Goal: Task Accomplishment & Management: Complete application form

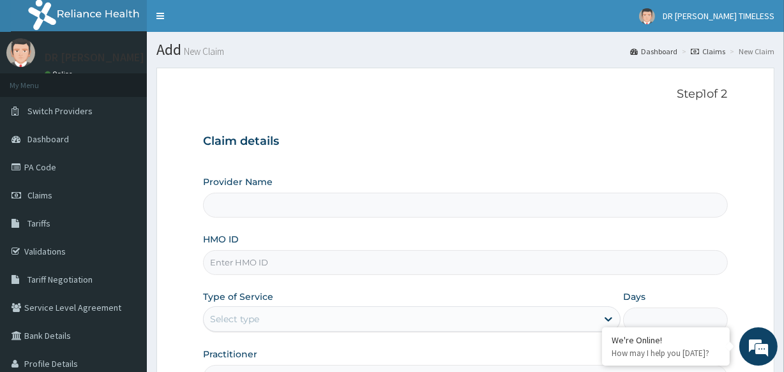
click at [243, 206] on input "Provider Name" at bounding box center [465, 205] width 524 height 25
type input "DR [PERSON_NAME] TIMELESS"
type input "1"
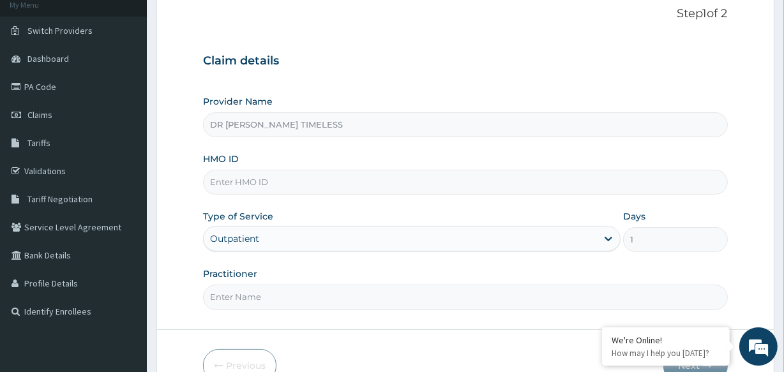
scroll to position [129, 0]
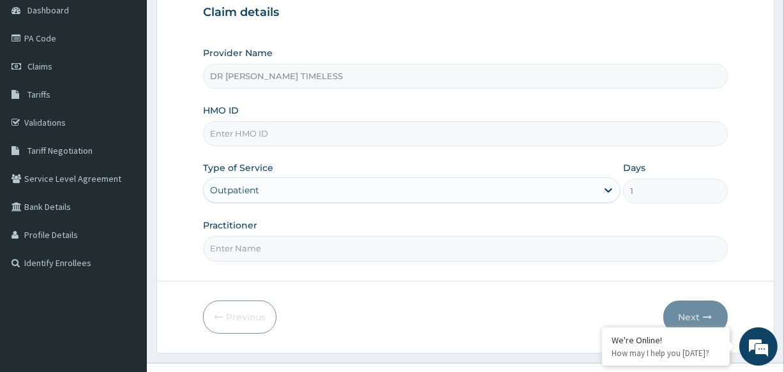
click at [282, 132] on input "HMO ID" at bounding box center [465, 133] width 524 height 25
paste input "BZC/10002/A"
type input "BZC/10002/A"
click at [289, 233] on div "Practitioner" at bounding box center [465, 240] width 524 height 42
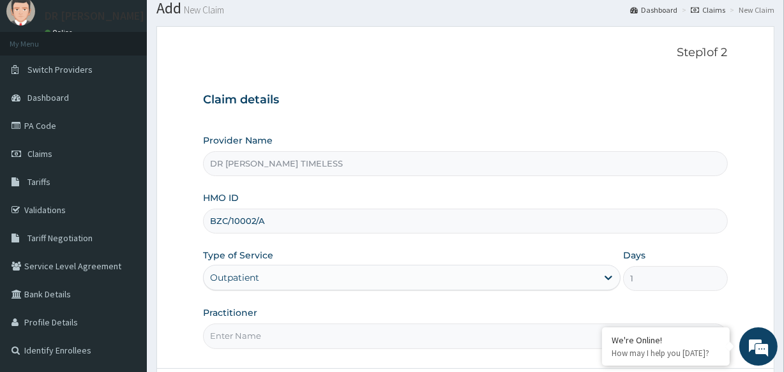
scroll to position [80, 0]
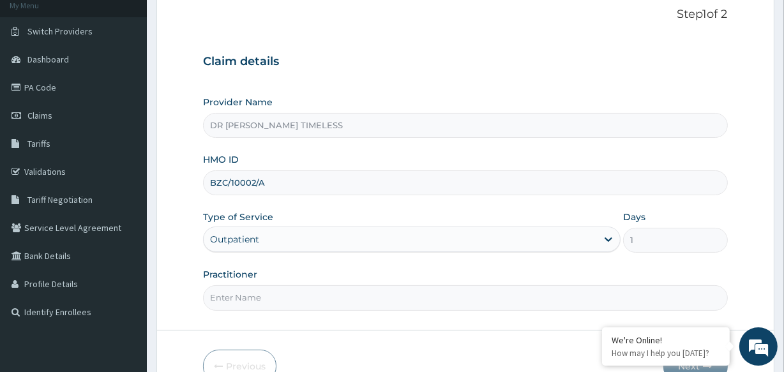
click at [268, 293] on input "Practitioner" at bounding box center [465, 297] width 524 height 25
type input "Dr. Seyi"
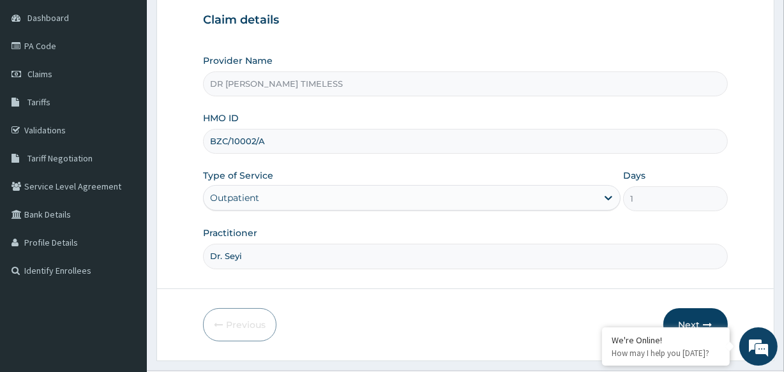
scroll to position [151, 0]
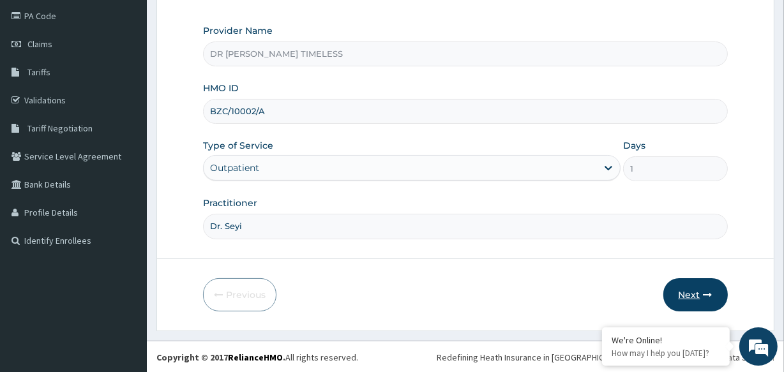
click at [691, 287] on button "Next" at bounding box center [695, 294] width 64 height 33
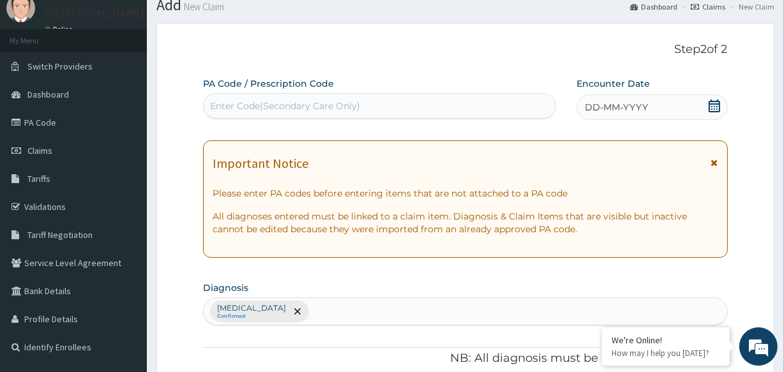
scroll to position [0, 0]
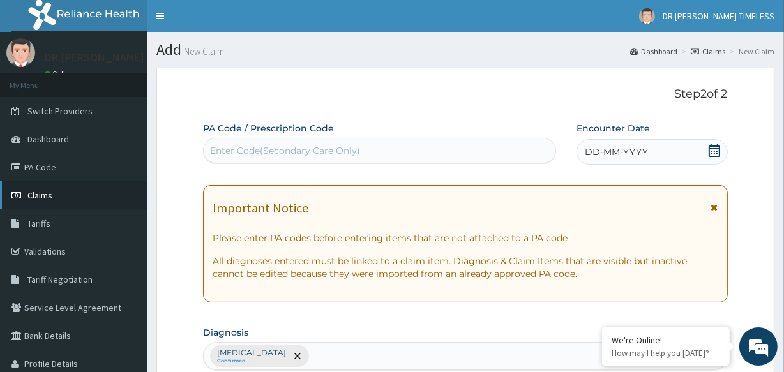
click at [64, 188] on link "Claims" at bounding box center [73, 195] width 147 height 28
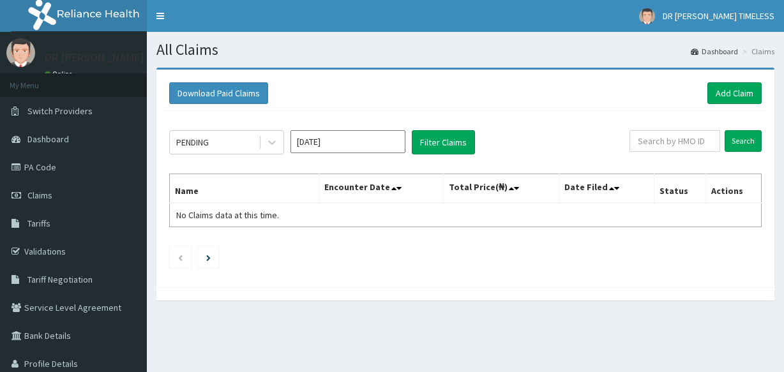
click at [74, 166] on link "PA Code" at bounding box center [73, 167] width 147 height 28
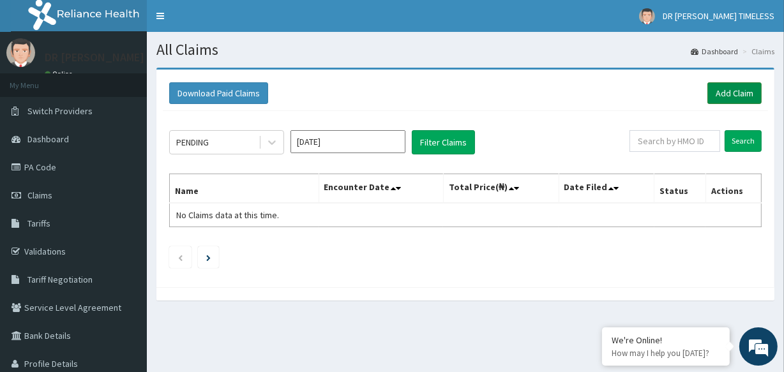
click at [737, 89] on link "Add Claim" at bounding box center [734, 93] width 54 height 22
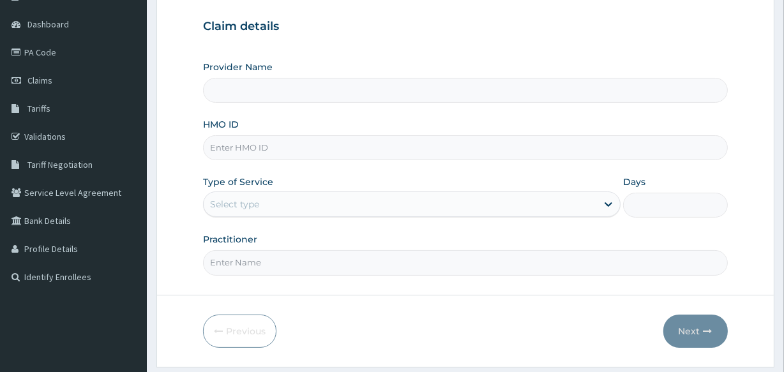
scroll to position [115, 0]
click at [613, 204] on icon at bounding box center [608, 204] width 13 height 13
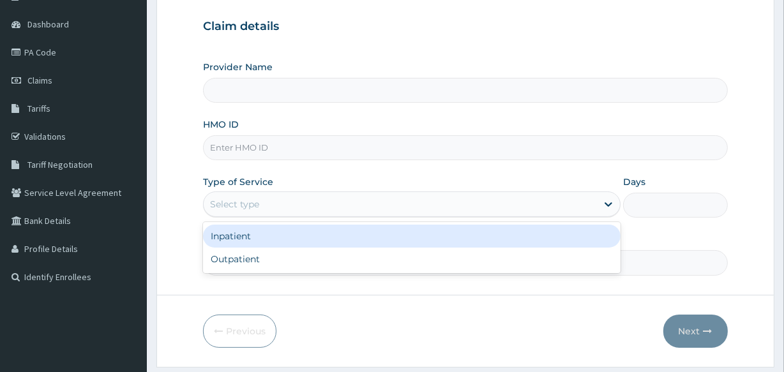
type input "DR [PERSON_NAME] TIMELESS"
type input "1"
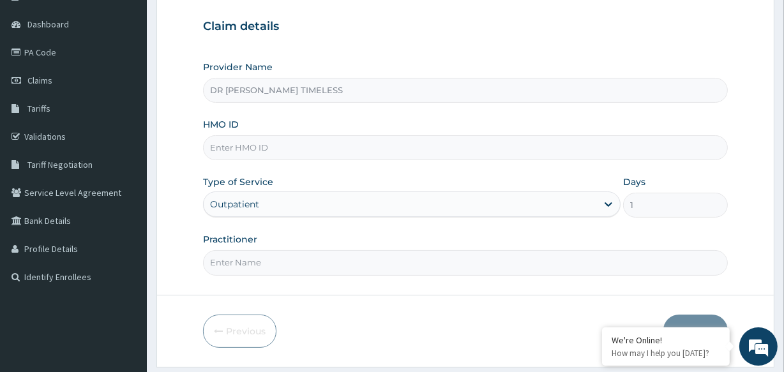
click at [301, 151] on input "HMO ID" at bounding box center [465, 147] width 524 height 25
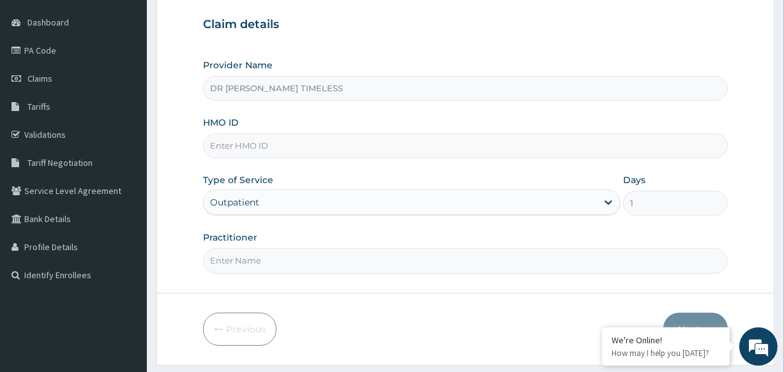
scroll to position [0, 0]
paste input "BZC/10002/A"
type input "BZC/10002/A"
click at [266, 260] on input "Practitioner" at bounding box center [465, 260] width 524 height 25
type input "Dr. Seyi"
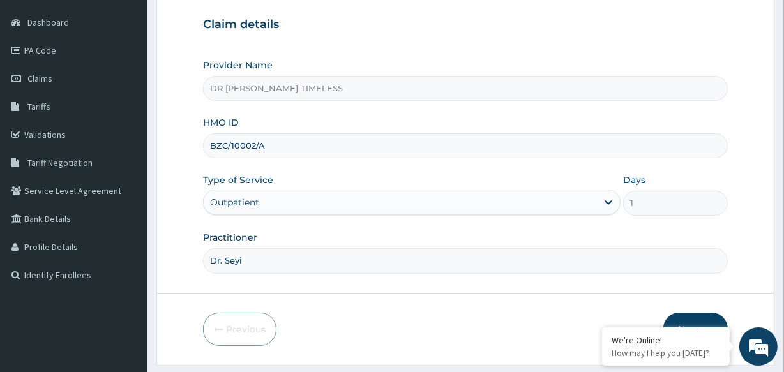
click at [704, 317] on button "Next" at bounding box center [695, 329] width 64 height 33
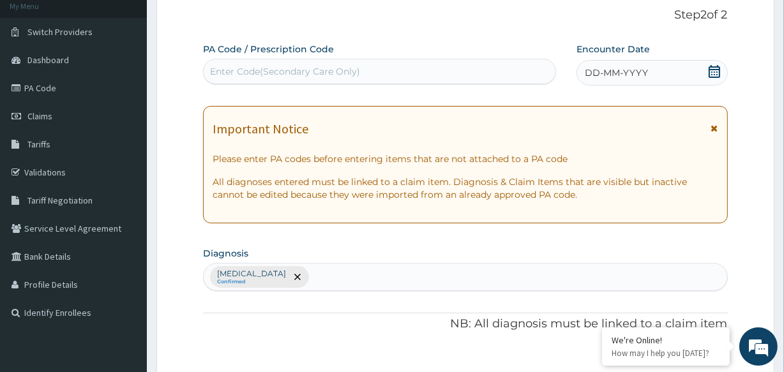
scroll to position [80, 0]
click at [281, 64] on div "Enter Code(Secondary Care Only)" at bounding box center [285, 70] width 150 height 13
paste input "PA/EDE78C"
type input "PA/EDE78C"
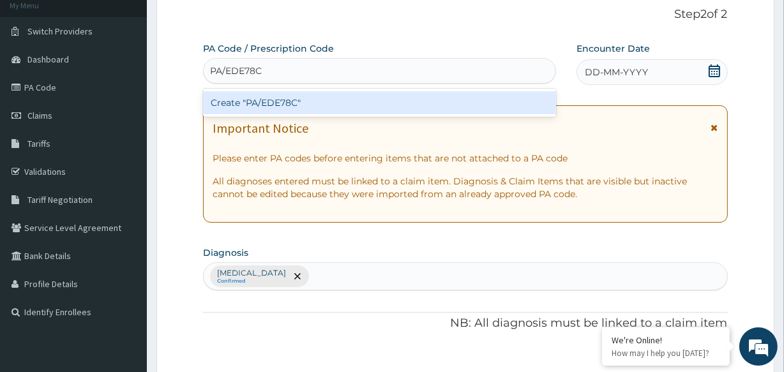
click at [287, 102] on div "Create "PA/EDE78C"" at bounding box center [379, 102] width 352 height 23
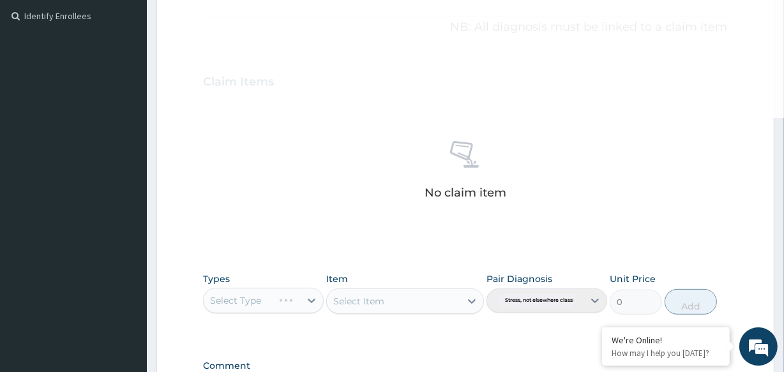
scroll to position [447, 0]
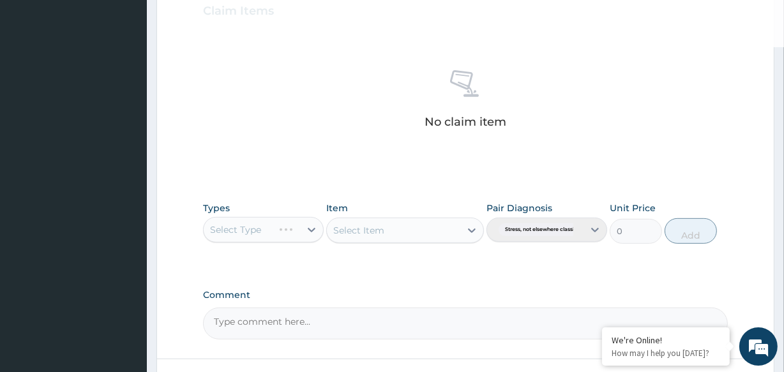
click at [310, 228] on div "Select Type" at bounding box center [263, 230] width 121 height 26
click at [311, 229] on div "Select Type" at bounding box center [263, 230] width 121 height 26
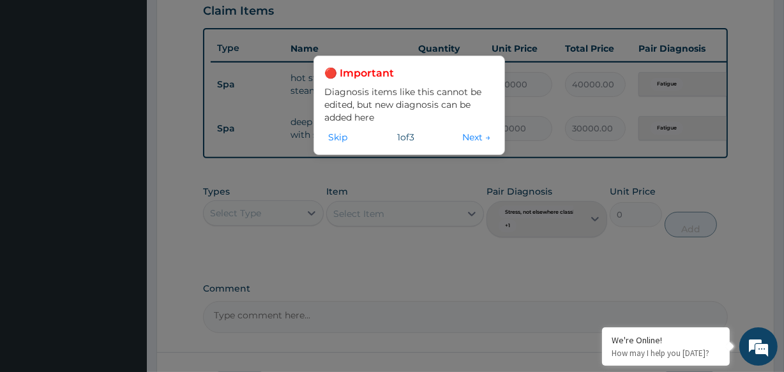
click at [400, 174] on div "🔴 Important Diagnosis items like this cannot be edited, but new diagnosis can b…" at bounding box center [392, 186] width 784 height 372
click at [474, 138] on button "Next →" at bounding box center [476, 137] width 36 height 14
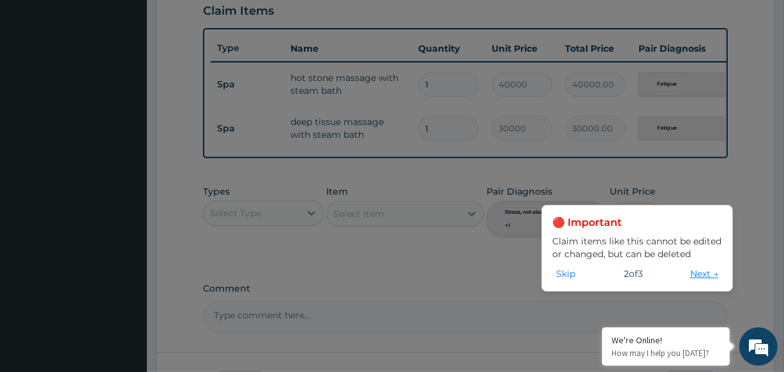
click at [705, 276] on button "Next →" at bounding box center [704, 274] width 36 height 14
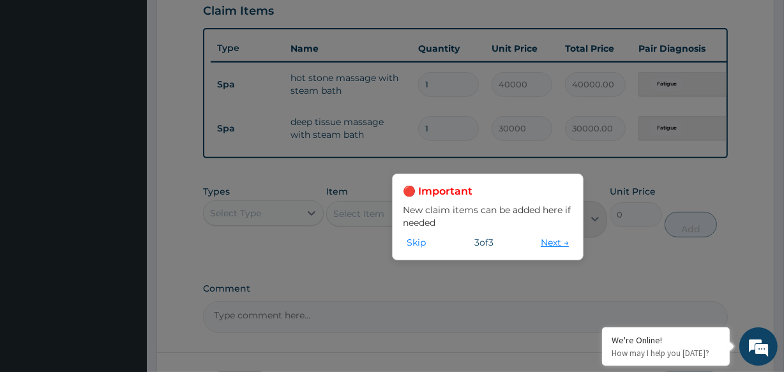
click at [548, 243] on button "Next →" at bounding box center [555, 243] width 36 height 14
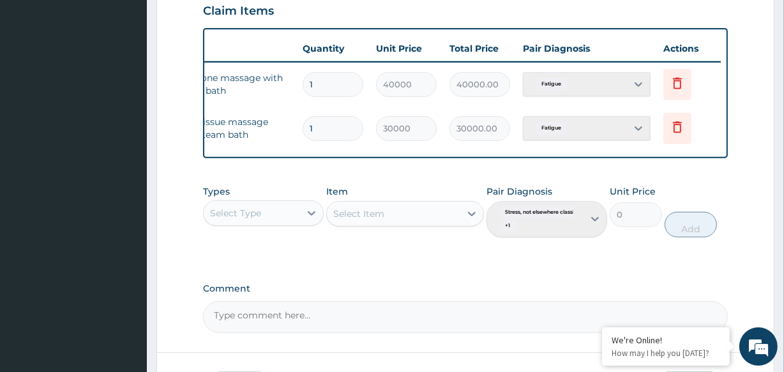
scroll to position [0, 0]
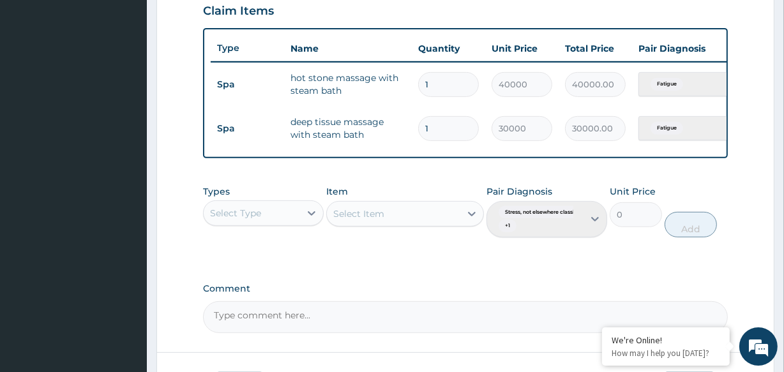
click at [592, 227] on div "Pair Diagnosis Stress, not elsewhere classifi... + 1" at bounding box center [546, 211] width 121 height 53
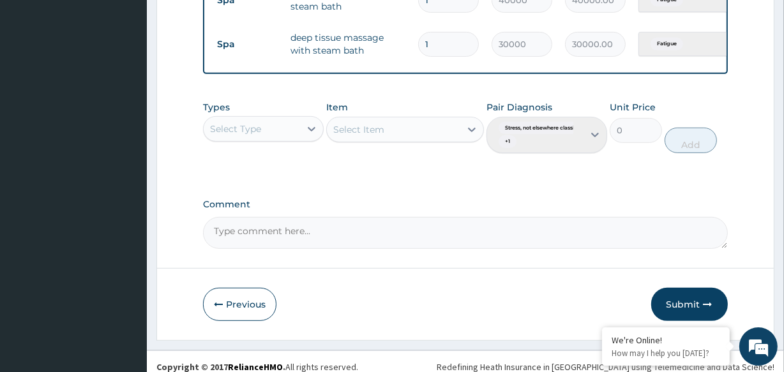
scroll to position [550, 0]
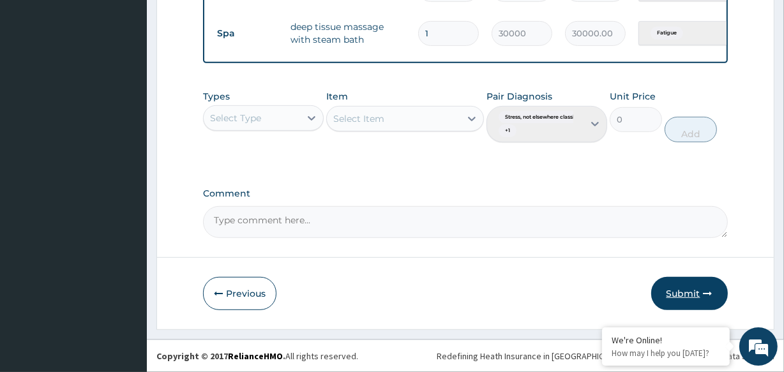
click at [693, 290] on button "Submit" at bounding box center [689, 293] width 77 height 33
click at [679, 299] on button "Submit" at bounding box center [689, 293] width 77 height 33
click at [682, 293] on button "Submit" at bounding box center [689, 293] width 77 height 33
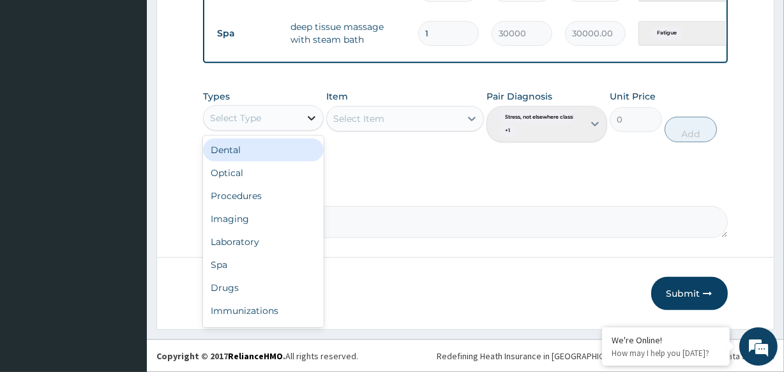
click at [312, 117] on icon at bounding box center [311, 118] width 13 height 13
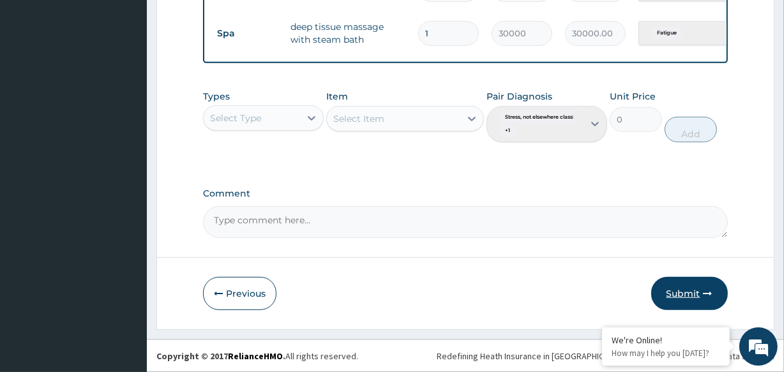
click at [687, 289] on button "Submit" at bounding box center [689, 293] width 77 height 33
click at [680, 291] on button "Submit" at bounding box center [689, 293] width 77 height 33
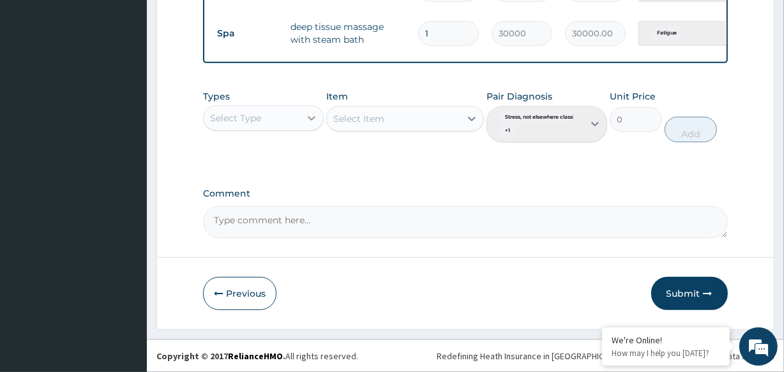
click at [310, 121] on icon at bounding box center [311, 118] width 13 height 13
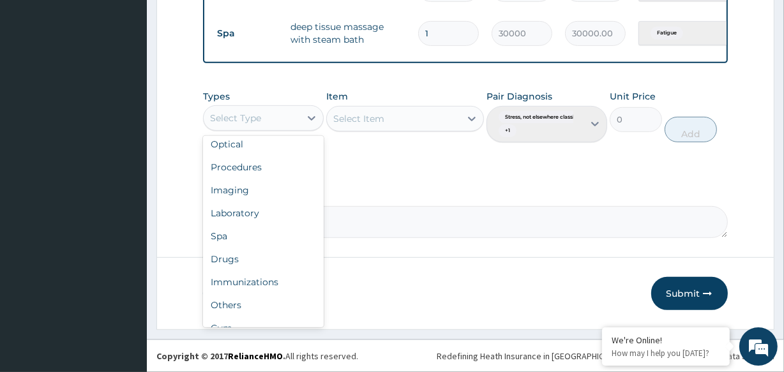
scroll to position [43, 0]
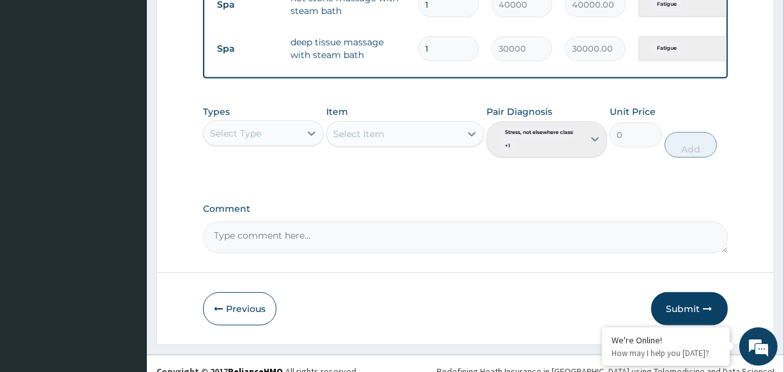
scroll to position [550, 0]
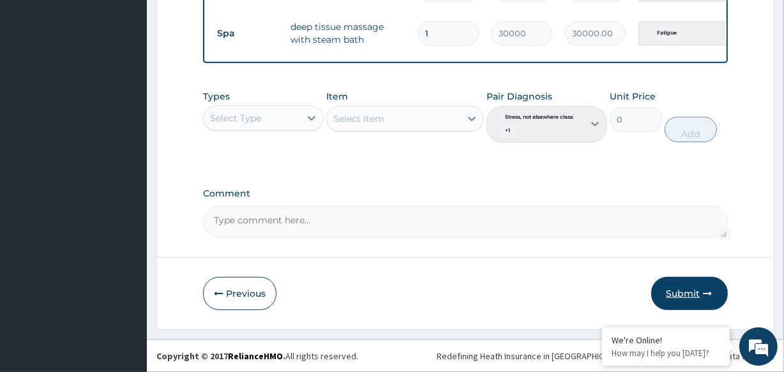
click at [675, 291] on button "Submit" at bounding box center [689, 293] width 77 height 33
click at [686, 293] on button "Submit" at bounding box center [689, 293] width 77 height 33
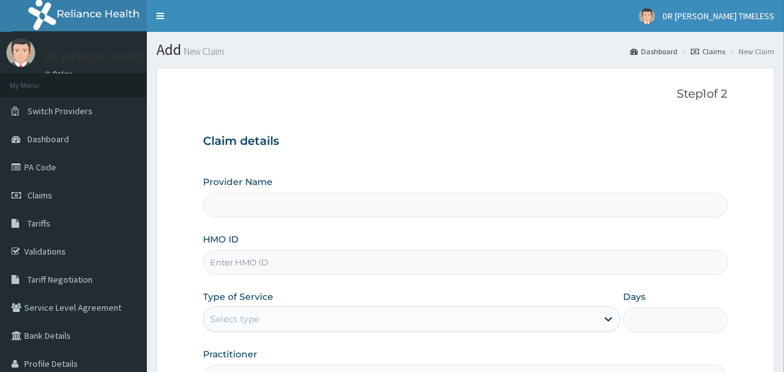
type input "DR [PERSON_NAME] TIMELESS"
type input "1"
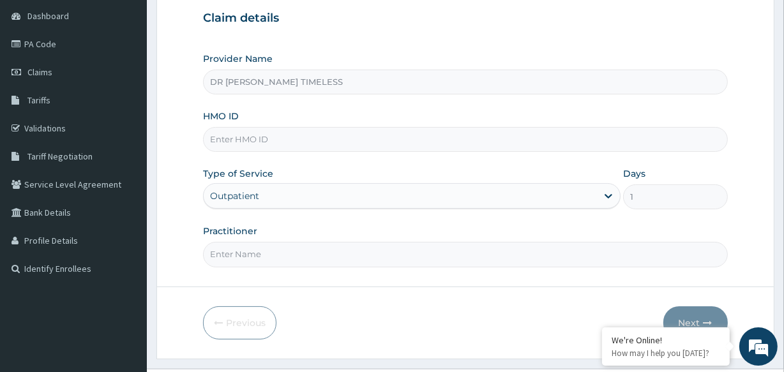
click at [304, 139] on input "HMO ID" at bounding box center [465, 139] width 524 height 25
paste input "BZC/10002/A"
type input "BZC/10002/A"
click at [276, 260] on input "Practitioner" at bounding box center [465, 254] width 524 height 25
type input "Dr. Seyi"
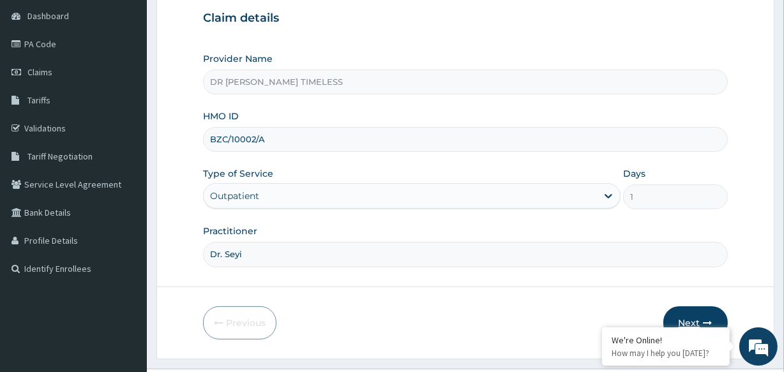
click at [681, 314] on button "Next" at bounding box center [695, 322] width 64 height 33
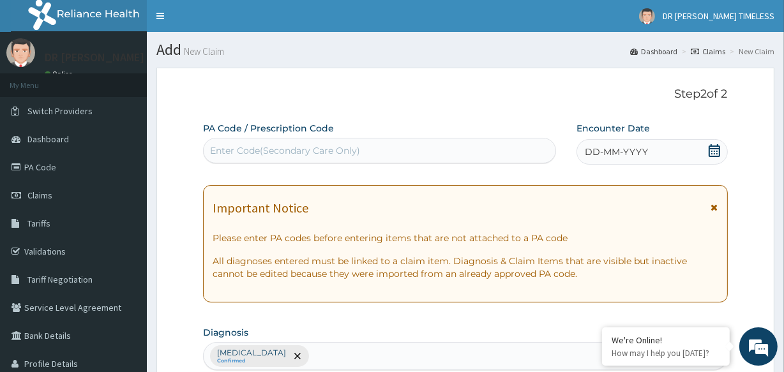
click at [273, 150] on div "Enter Code(Secondary Care Only)" at bounding box center [285, 150] width 150 height 13
paste input "PA/EDE78C"
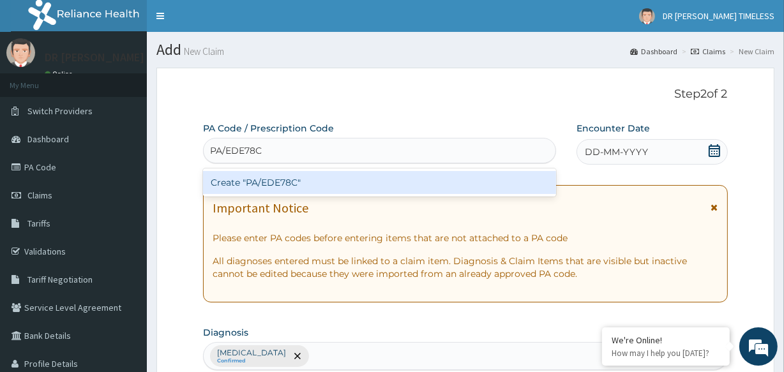
type input "PA/EDE78C"
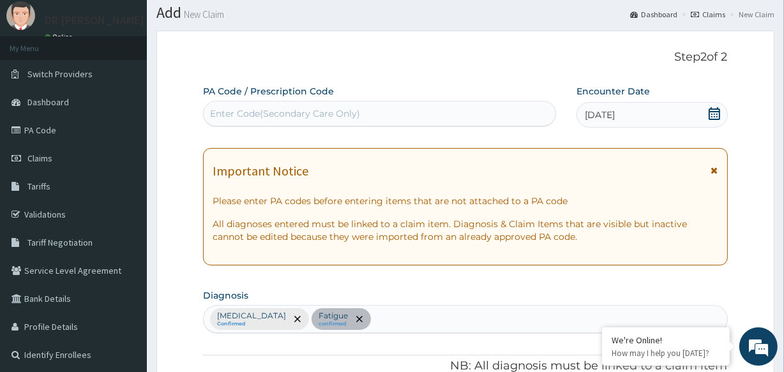
scroll to position [140, 0]
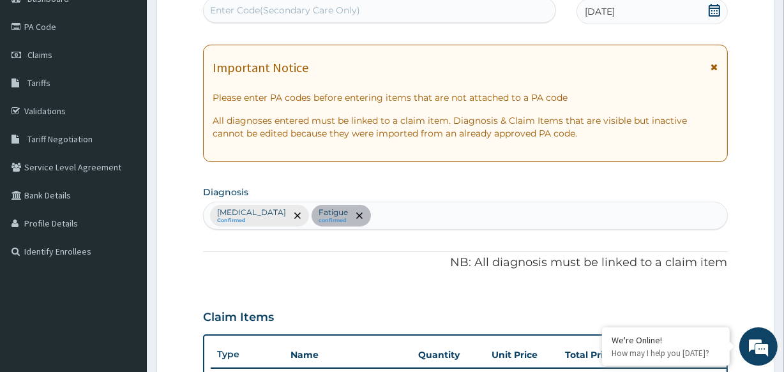
click at [346, 213] on div "Stress, not elsewhere classified Confirmed Fatigue confirmed" at bounding box center [465, 216] width 524 height 28
click at [345, 213] on div "Stress, not elsewhere classified Confirmed Fatigue confirmed" at bounding box center [465, 216] width 524 height 28
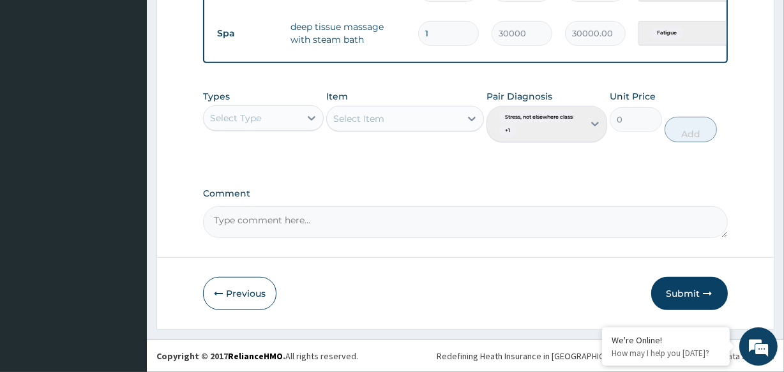
scroll to position [550, 0]
click at [690, 289] on button "Submit" at bounding box center [689, 293] width 77 height 33
click at [684, 292] on button "Submit" at bounding box center [689, 293] width 77 height 33
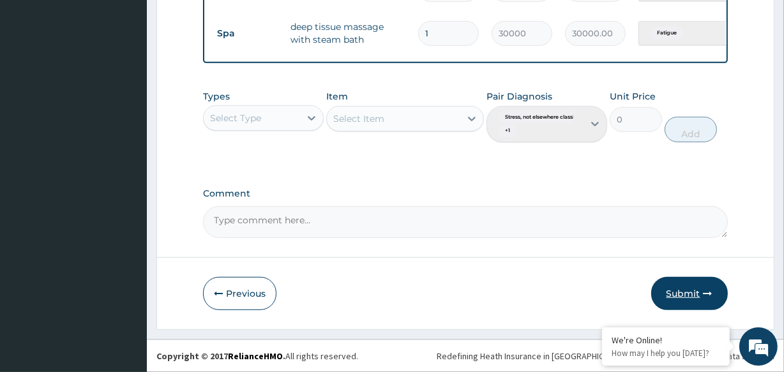
click at [684, 292] on button "Submit" at bounding box center [689, 293] width 77 height 33
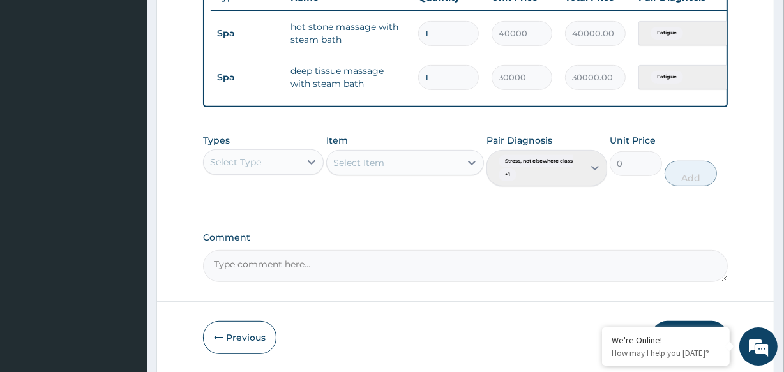
scroll to position [460, 0]
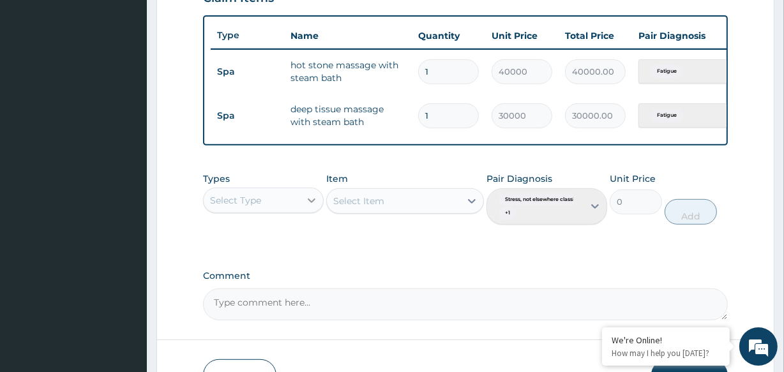
click at [311, 206] on icon at bounding box center [311, 200] width 13 height 13
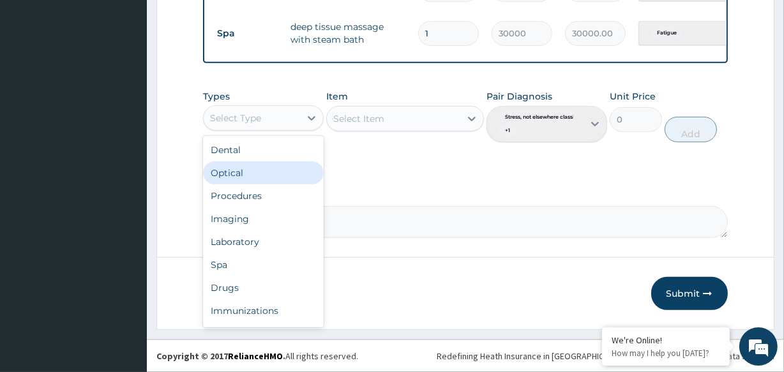
scroll to position [550, 0]
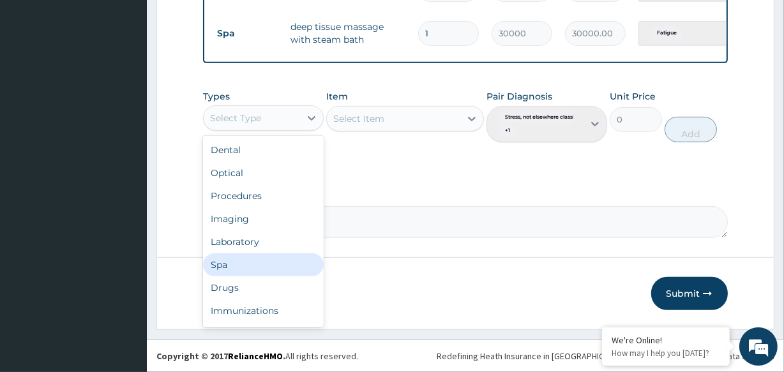
click at [275, 262] on div "Spa" at bounding box center [263, 264] width 121 height 23
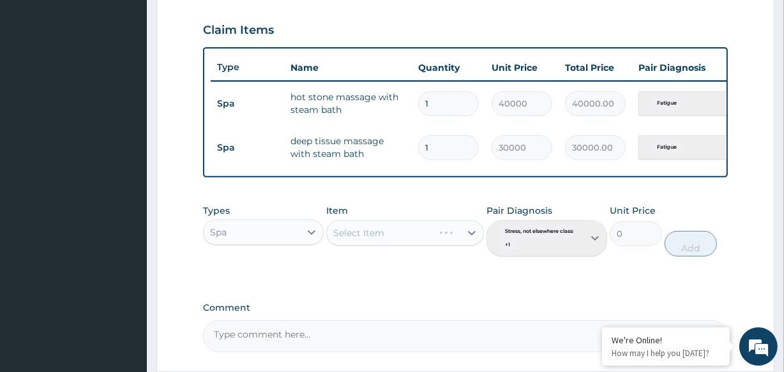
scroll to position [417, 0]
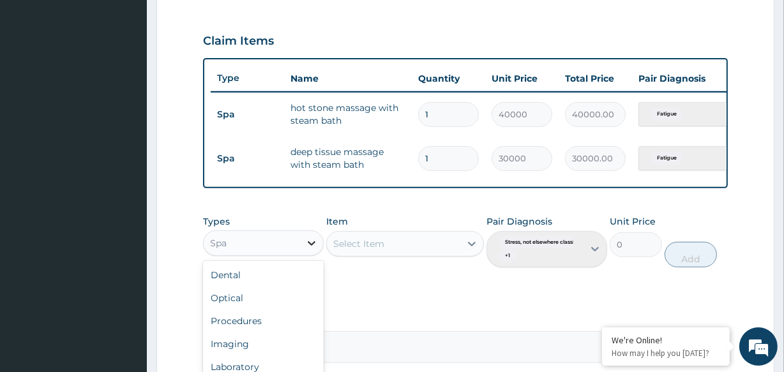
click at [310, 246] on icon at bounding box center [312, 243] width 8 height 4
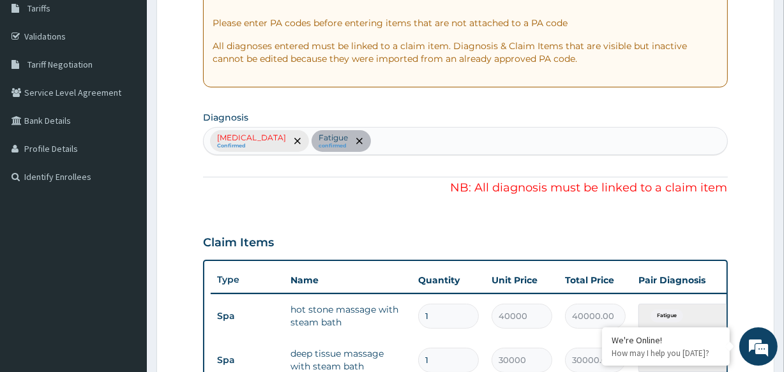
scroll to position [174, 0]
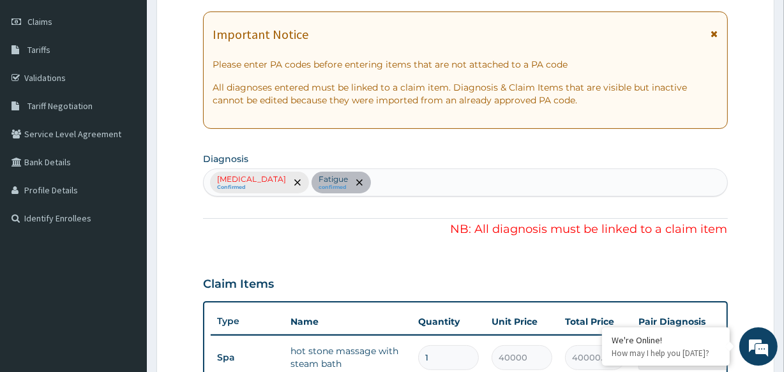
click at [346, 182] on div "Stress, not elsewhere classified Confirmed Fatigue confirmed" at bounding box center [465, 183] width 524 height 28
click at [343, 182] on div "Stress, not elsewhere classified Confirmed Fatigue confirmed" at bounding box center [465, 183] width 524 height 28
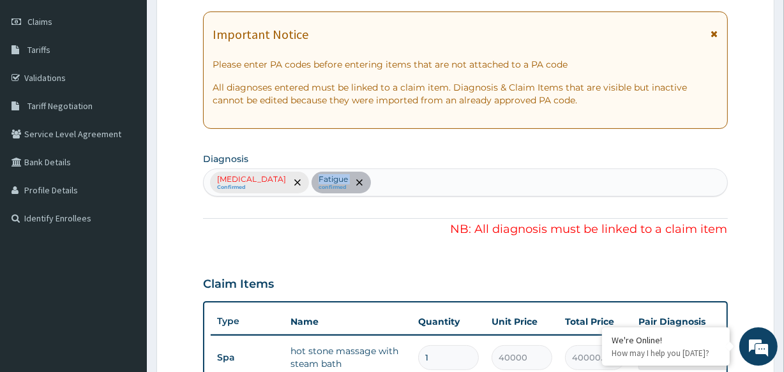
click at [343, 182] on div "Stress, not elsewhere classified Confirmed Fatigue confirmed" at bounding box center [465, 183] width 524 height 28
click at [345, 181] on div "Stress, not elsewhere classified Confirmed Fatigue confirmed" at bounding box center [465, 183] width 524 height 28
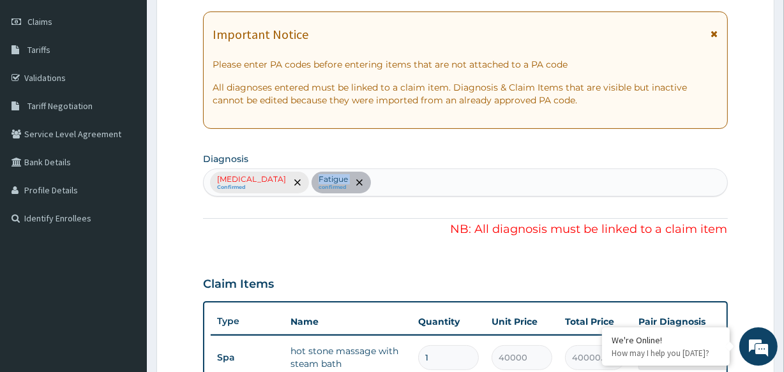
click at [345, 181] on div "Stress, not elsewhere classified Confirmed Fatigue confirmed" at bounding box center [465, 183] width 524 height 28
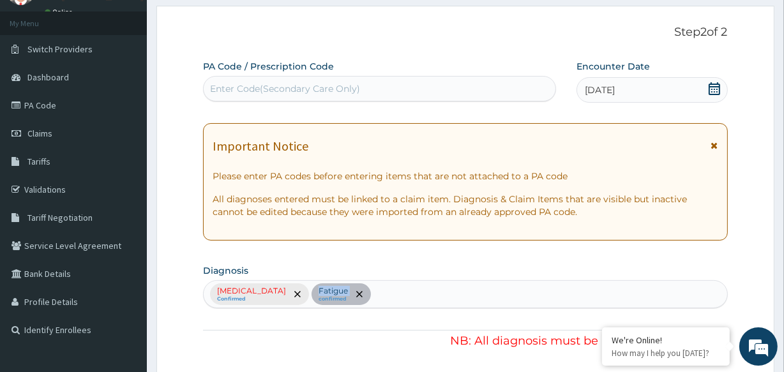
scroll to position [63, 0]
click at [409, 292] on div "Stress, not elsewhere classified Confirmed Fatigue confirmed" at bounding box center [465, 294] width 524 height 28
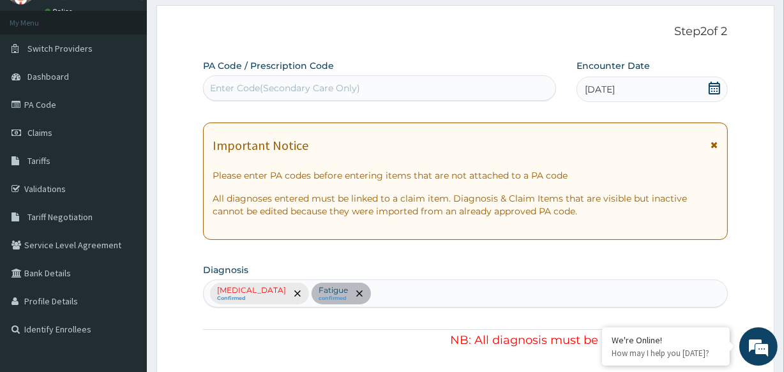
click at [409, 292] on div "Stress, not elsewhere classified Confirmed Fatigue confirmed" at bounding box center [465, 294] width 524 height 28
click at [334, 83] on div "Enter Code(Secondary Care Only)" at bounding box center [285, 88] width 150 height 13
paste input "PA/EDE78C"
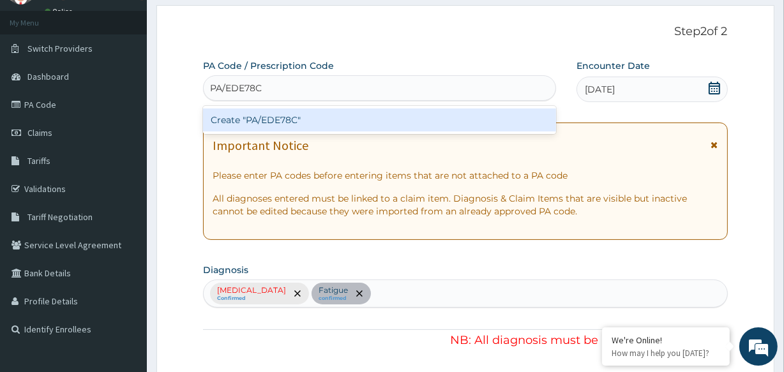
type input "PA/EDE78C"
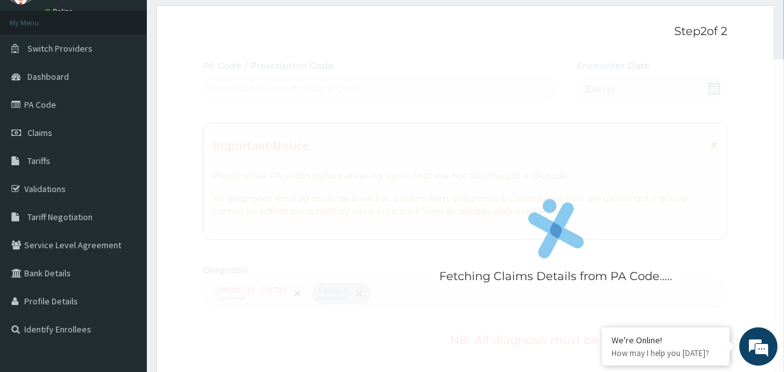
click at [421, 26] on p "Step 2 of 2" at bounding box center [465, 32] width 524 height 14
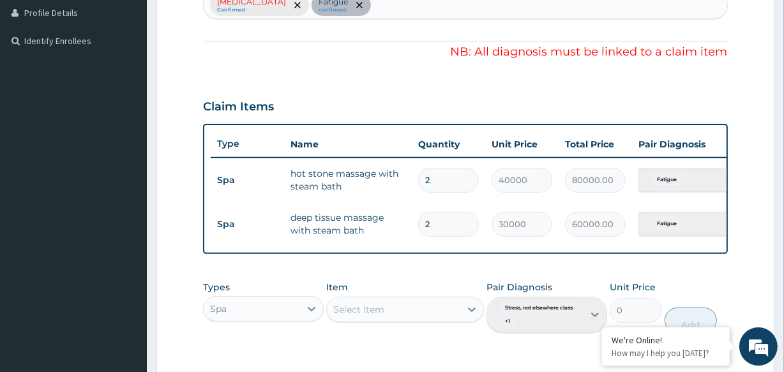
scroll to position [384, 0]
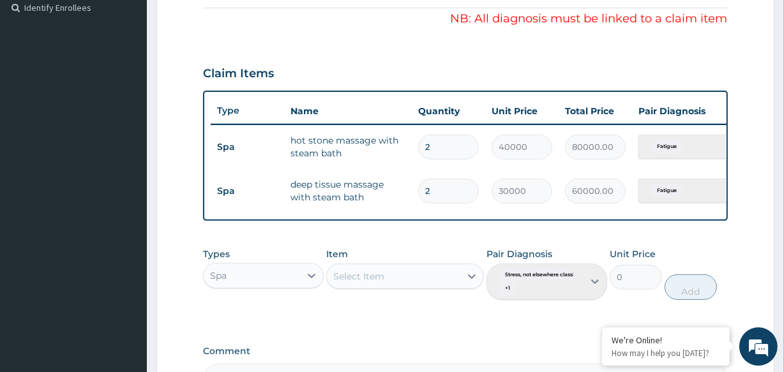
click at [430, 144] on input "2" at bounding box center [448, 147] width 61 height 25
type input "0.00"
type input "1"
type input "40000.00"
type input "1"
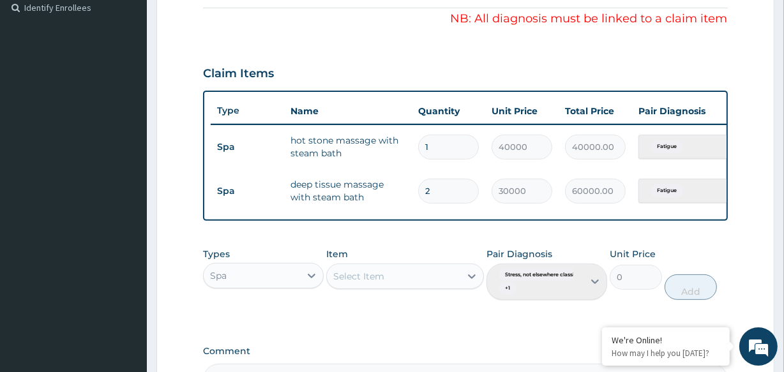
click at [434, 187] on input "2" at bounding box center [448, 191] width 61 height 25
type input "0.00"
type input "1"
type input "30000.00"
type input "1"
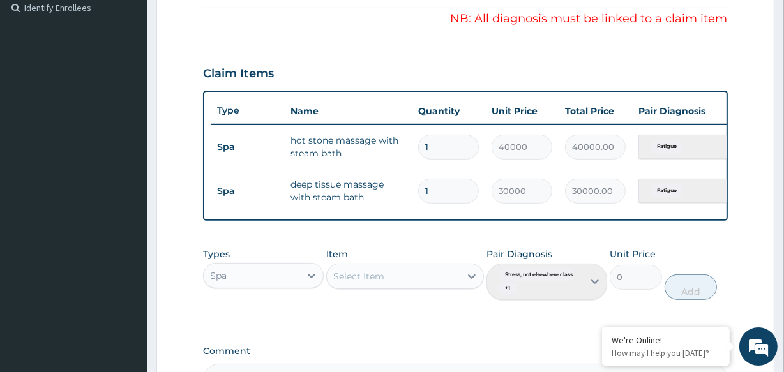
click at [448, 244] on div "PA Code / Prescription Code Enter Code(Secondary Care Only) Encounter Date 13-1…" at bounding box center [465, 67] width 524 height 658
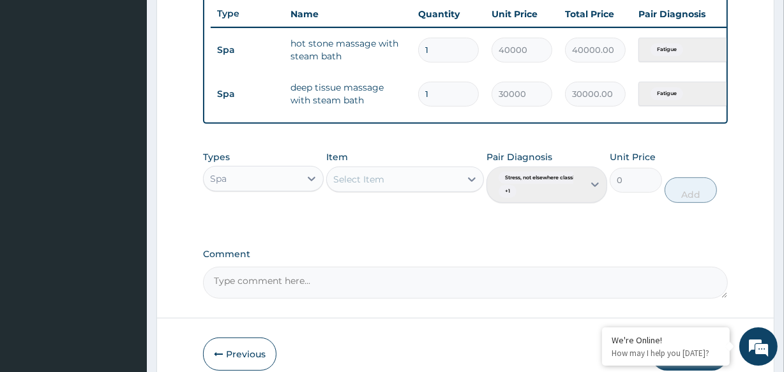
scroll to position [550, 0]
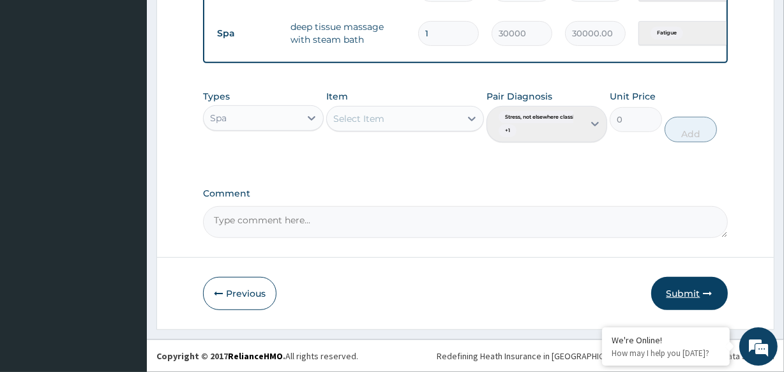
click at [673, 287] on button "Submit" at bounding box center [689, 293] width 77 height 33
click at [682, 292] on button "Submit" at bounding box center [689, 293] width 77 height 33
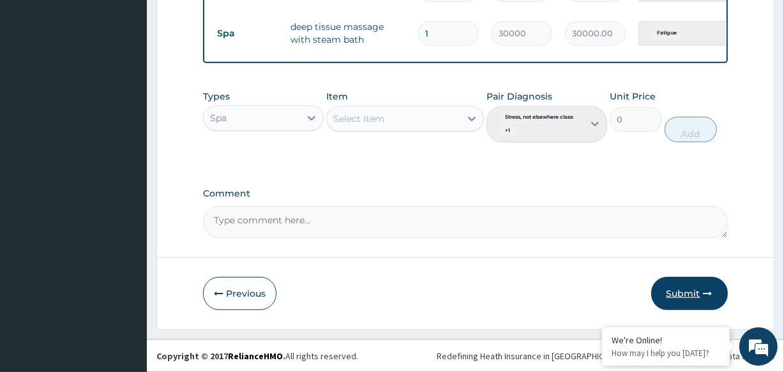
click at [682, 292] on button "Submit" at bounding box center [689, 293] width 77 height 33
click at [682, 293] on button "Submit" at bounding box center [689, 293] width 77 height 33
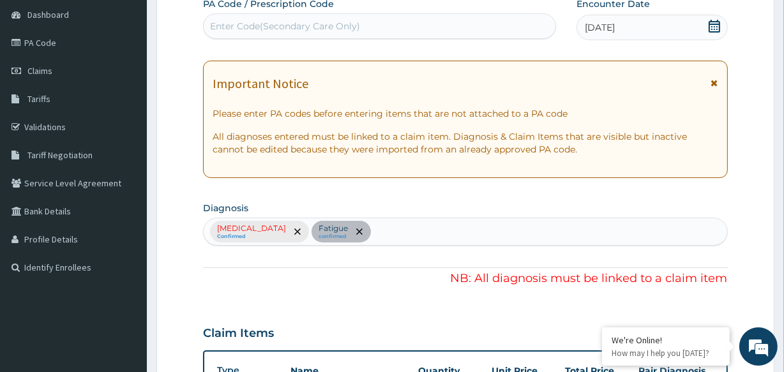
scroll to position [102, 0]
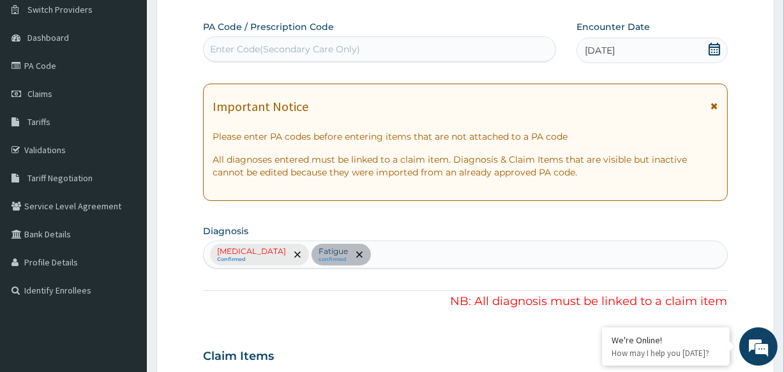
click at [395, 253] on div "Stress, not elsewhere classified Confirmed Fatigue confirmed" at bounding box center [465, 255] width 524 height 28
click at [345, 252] on div "Stress, not elsewhere classified Confirmed Fatigue confirmed" at bounding box center [465, 255] width 524 height 28
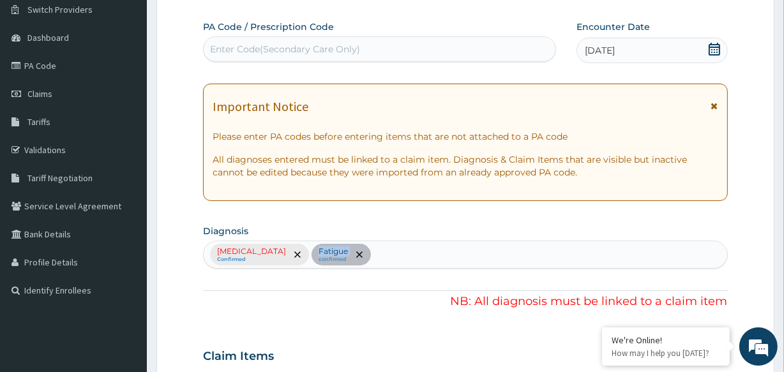
click at [345, 252] on div "Stress, not elsewhere classified Confirmed Fatigue confirmed" at bounding box center [465, 255] width 524 height 28
click at [347, 253] on div "Stress, not elsewhere classified Confirmed Fatigue confirmed" at bounding box center [465, 255] width 524 height 28
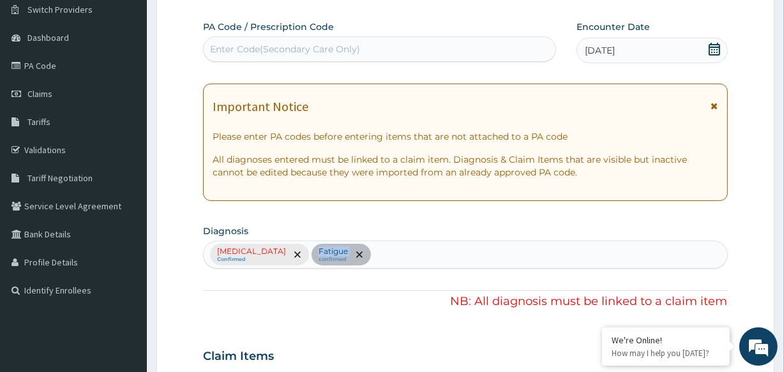
click at [347, 253] on div "Stress, not elsewhere classified Confirmed Fatigue confirmed" at bounding box center [465, 255] width 524 height 28
click at [409, 250] on div "Stress, not elsewhere classified Confirmed Fatigue confirmed" at bounding box center [465, 255] width 524 height 28
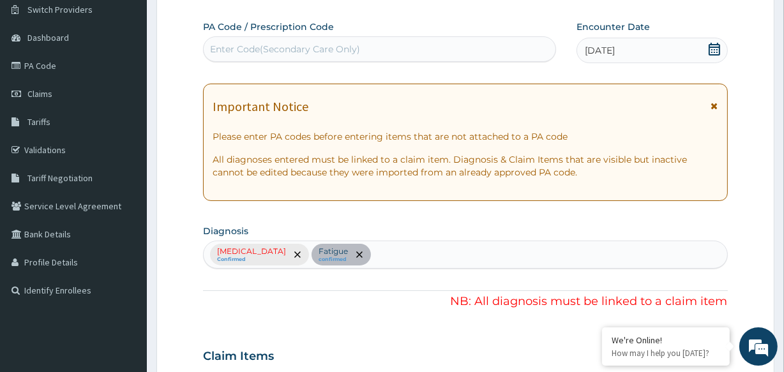
click at [409, 250] on div "Stress, not elsewhere classified Confirmed Fatigue confirmed" at bounding box center [465, 255] width 524 height 28
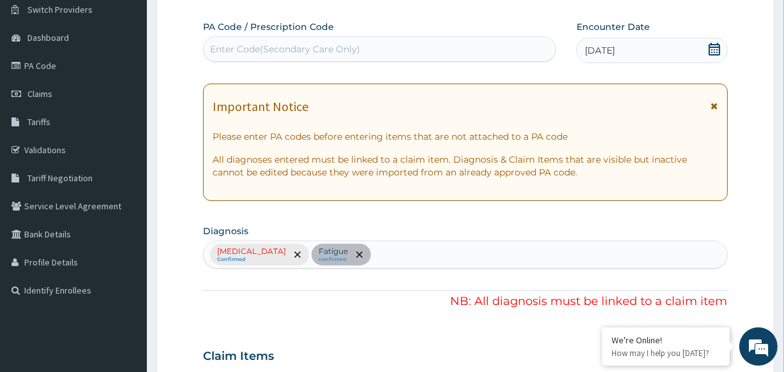
click at [409, 250] on div "Stress, not elsewhere classified Confirmed Fatigue confirmed" at bounding box center [465, 255] width 524 height 28
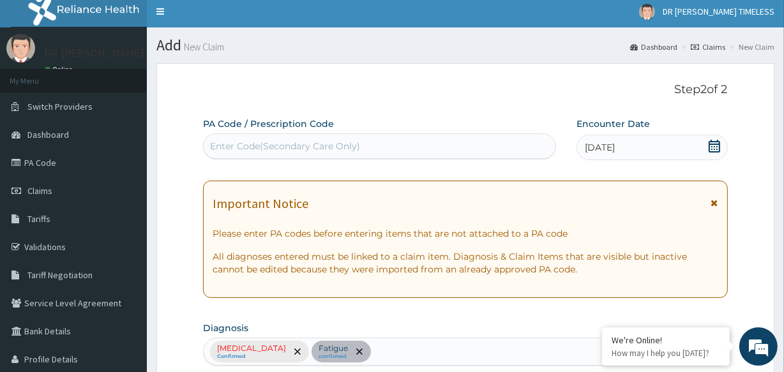
scroll to position [0, 0]
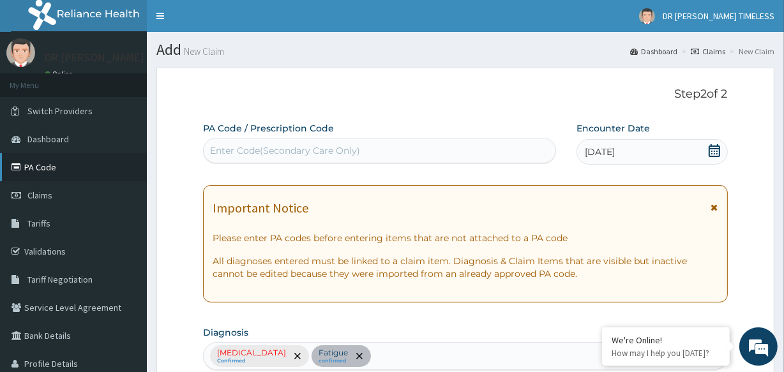
click at [57, 169] on link "PA Code" at bounding box center [73, 167] width 147 height 28
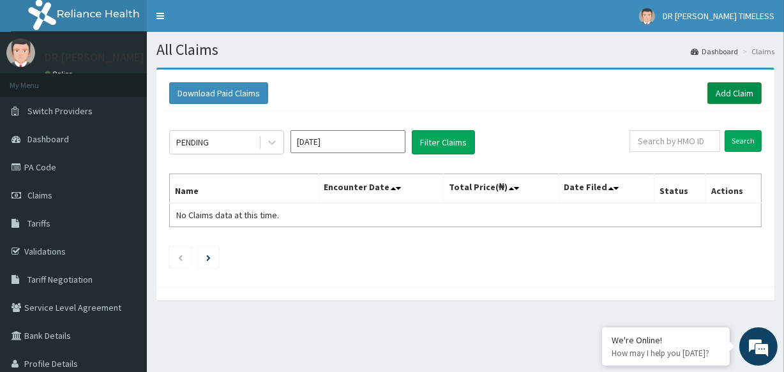
click at [733, 90] on link "Add Claim" at bounding box center [734, 93] width 54 height 22
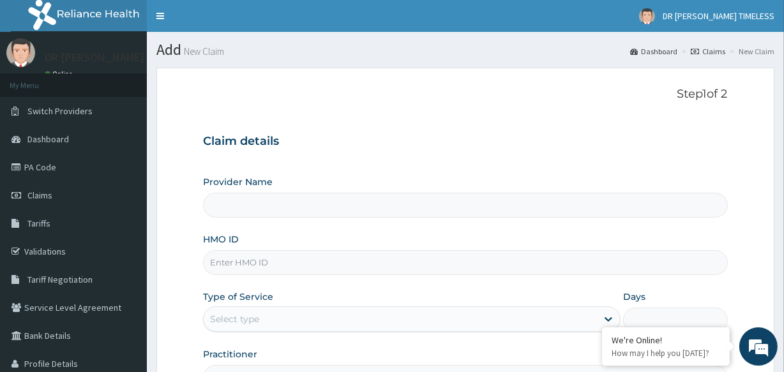
click at [488, 204] on input "Provider Name" at bounding box center [465, 205] width 524 height 25
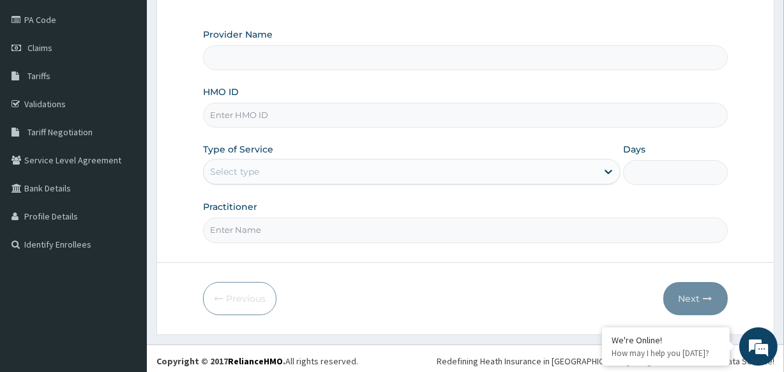
scroll to position [151, 0]
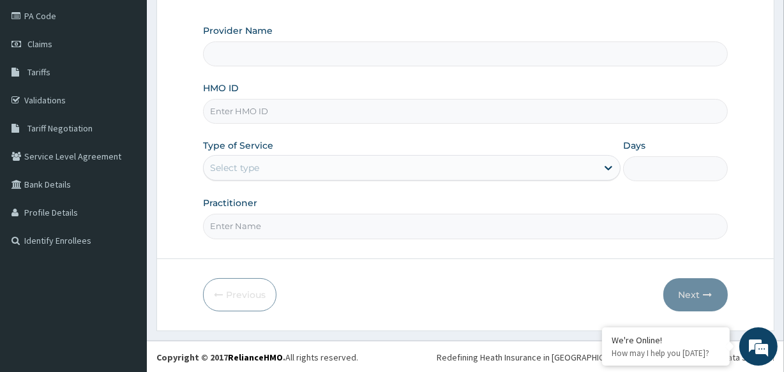
type input "DR [PERSON_NAME] TIMELESS"
type input "1"
click at [263, 107] on input "HMO ID" at bounding box center [465, 111] width 524 height 25
paste input "BZC/10002/A"
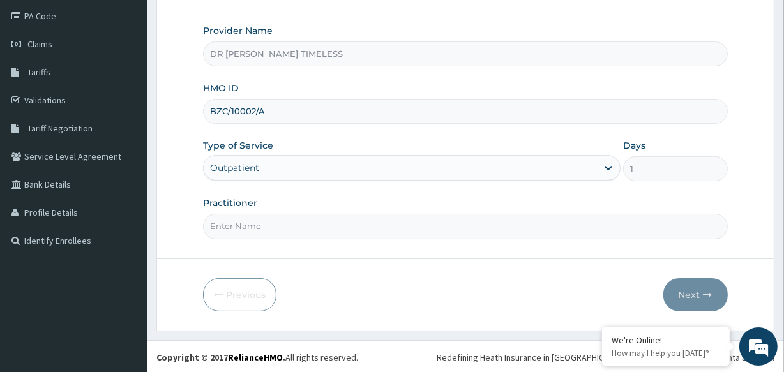
type input "BZC/10002/A"
click at [281, 225] on input "Practitioner" at bounding box center [465, 226] width 524 height 25
type input "Dr. Seyi"
click at [679, 290] on button "Next" at bounding box center [695, 294] width 64 height 33
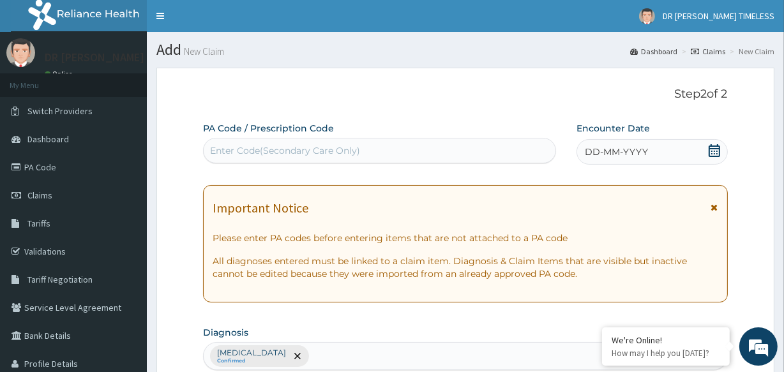
click at [716, 146] on icon at bounding box center [714, 150] width 13 height 13
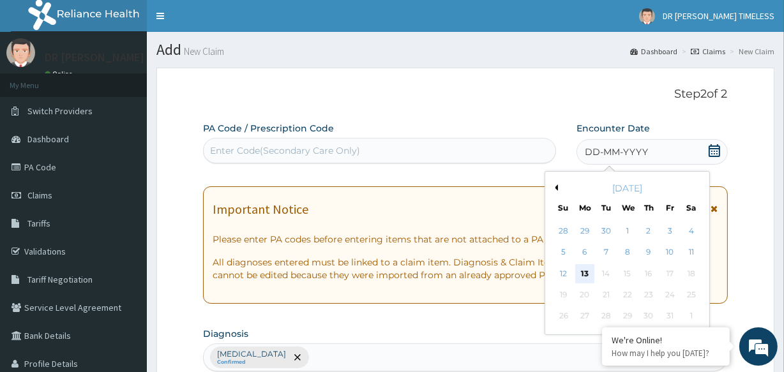
click at [582, 275] on div "13" at bounding box center [584, 273] width 19 height 19
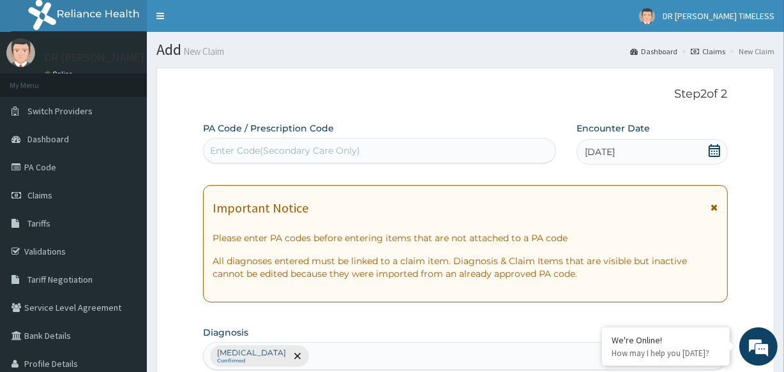
click at [285, 151] on div "Enter Code(Secondary Care Only)" at bounding box center [285, 150] width 150 height 13
paste input "PA/EDE78C"
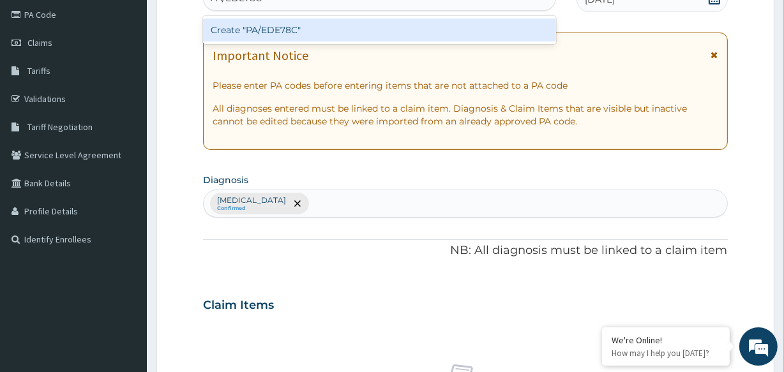
scroll to position [109, 0]
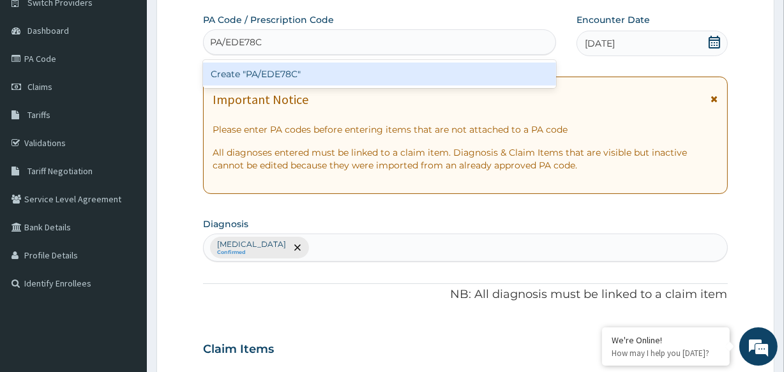
type input "PA/EDE78C"
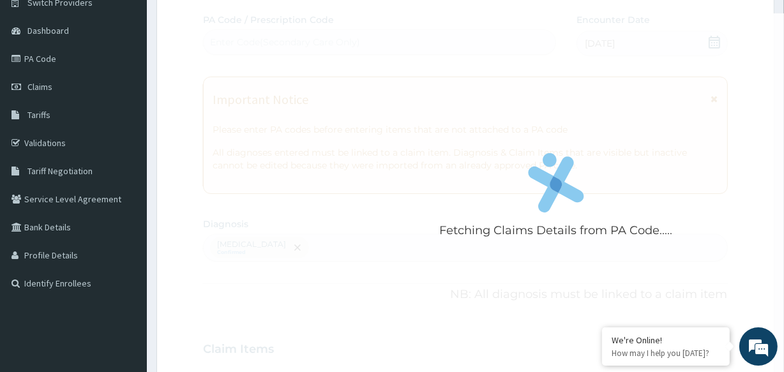
click at [349, 247] on div "Fetching Claims Details from PA Code..... PA Code / Prescription Code Enter Cod…" at bounding box center [465, 345] width 524 height 665
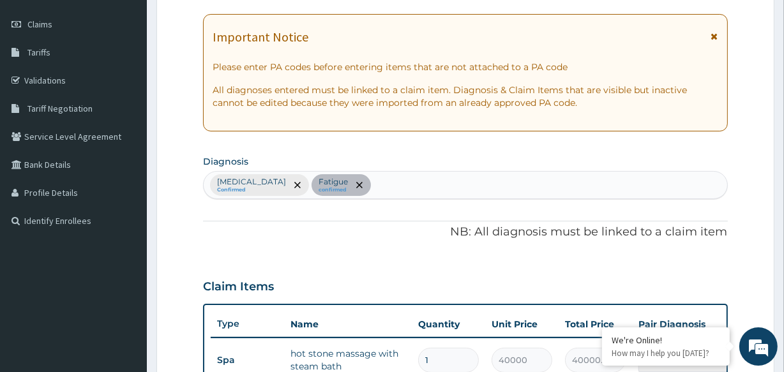
scroll to position [0, 0]
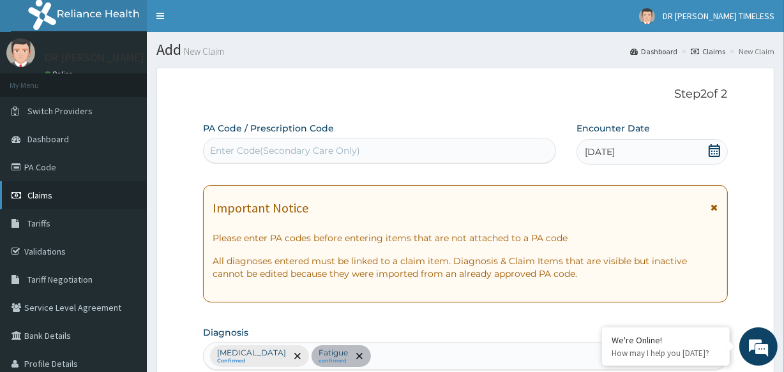
click at [50, 188] on link "Claims" at bounding box center [73, 195] width 147 height 28
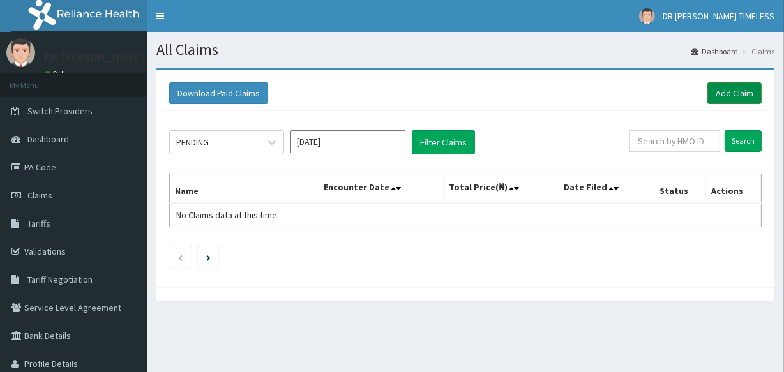
click at [733, 93] on link "Add Claim" at bounding box center [734, 93] width 54 height 22
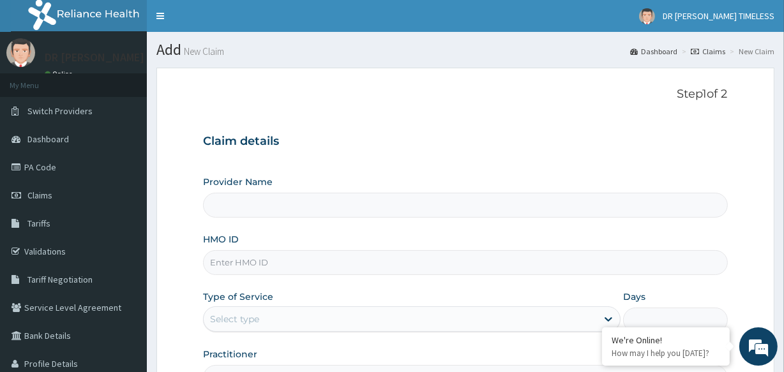
type input "DR [PERSON_NAME] TIMELESS"
type input "1"
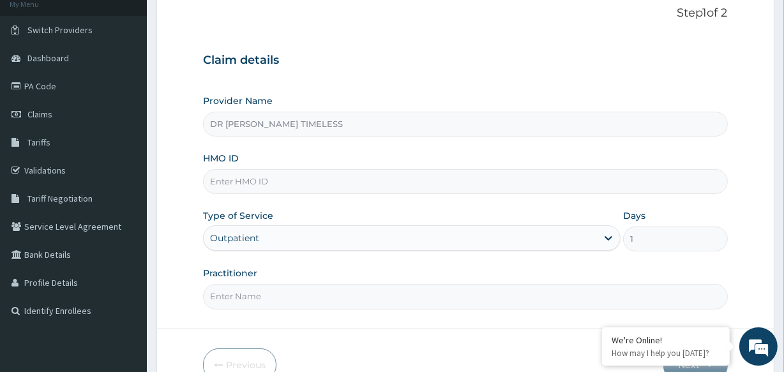
scroll to position [91, 0]
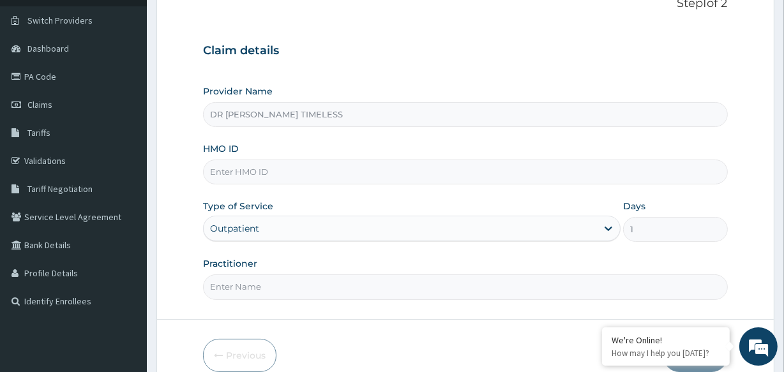
click at [267, 167] on input "HMO ID" at bounding box center [465, 172] width 524 height 25
paste input "BZC/10002/A"
type input "BZC/10002/A"
click at [280, 283] on input "Practitioner" at bounding box center [465, 287] width 524 height 25
type input "Dr. Seyi"
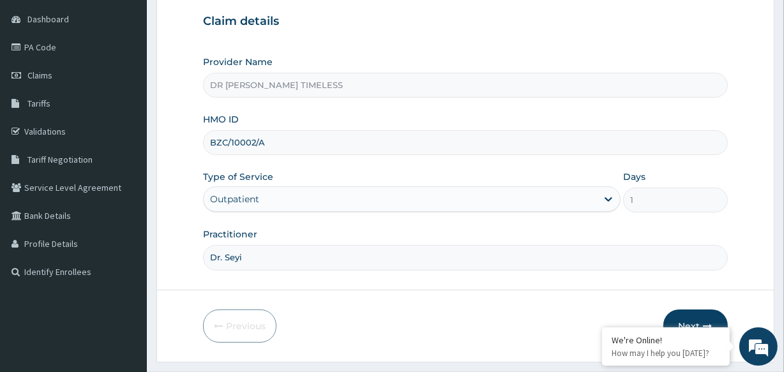
scroll to position [151, 0]
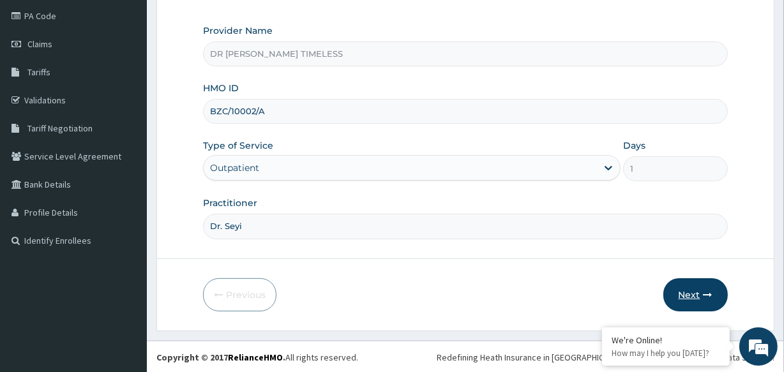
click at [686, 289] on button "Next" at bounding box center [695, 294] width 64 height 33
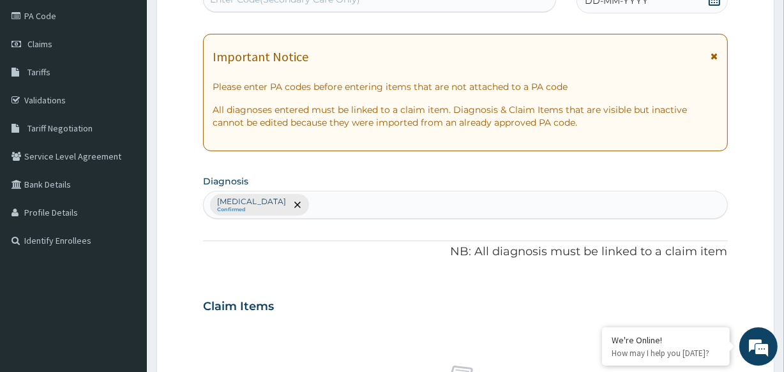
click at [346, 204] on div "Stress, not elsewhere classified Confirmed" at bounding box center [465, 205] width 524 height 28
click at [343, 204] on div "Stress, not elsewhere classified Confirmed" at bounding box center [465, 205] width 524 height 28
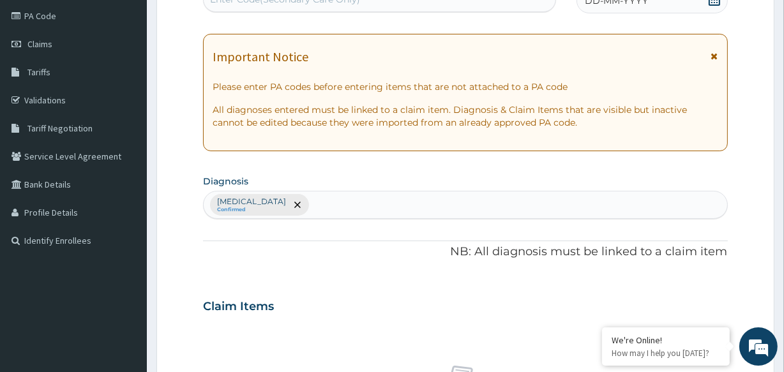
click at [343, 204] on div "Stress, not elsewhere classified Confirmed" at bounding box center [465, 205] width 524 height 28
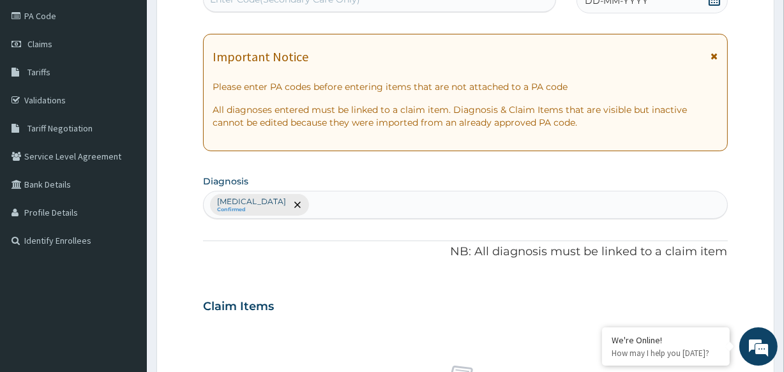
click at [343, 204] on div "Stress, not elsewhere classified Confirmed" at bounding box center [465, 205] width 524 height 28
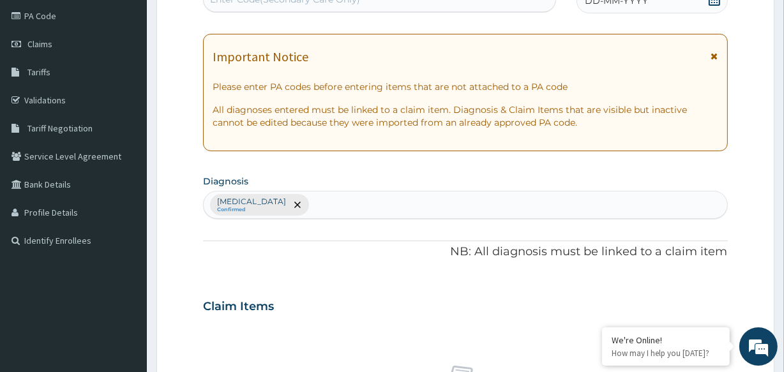
click at [343, 204] on div "Stress, not elsewhere classified Confirmed" at bounding box center [465, 205] width 524 height 28
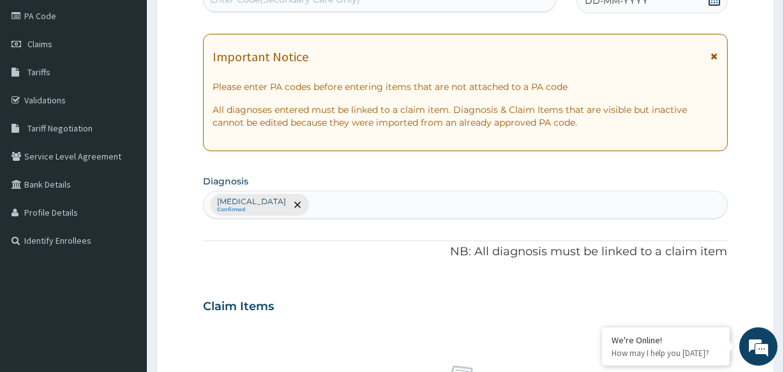
click at [345, 204] on div "Stress, not elsewhere classified Confirmed" at bounding box center [465, 205] width 524 height 28
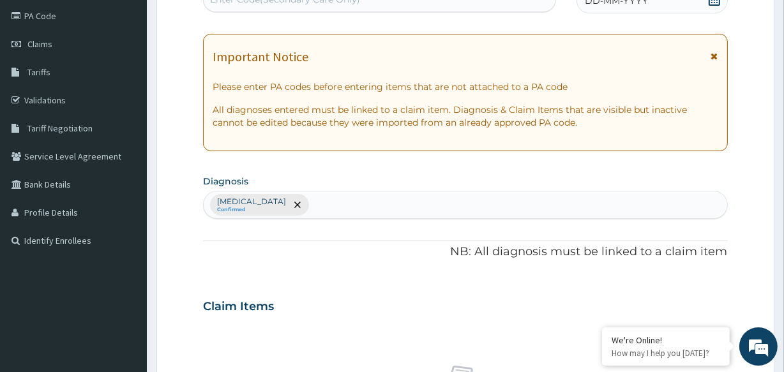
click at [345, 204] on div "Stress, not elsewhere classified Confirmed" at bounding box center [465, 205] width 524 height 28
click at [347, 202] on div "Stress, not elsewhere classified Confirmed" at bounding box center [465, 205] width 524 height 28
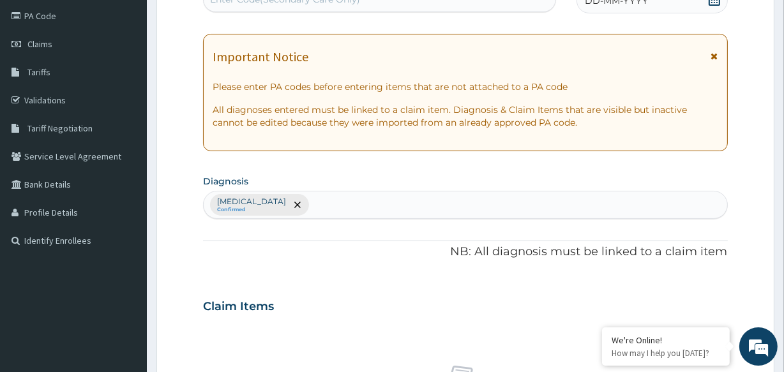
click at [347, 202] on div "Stress, not elsewhere classified Confirmed" at bounding box center [465, 205] width 524 height 28
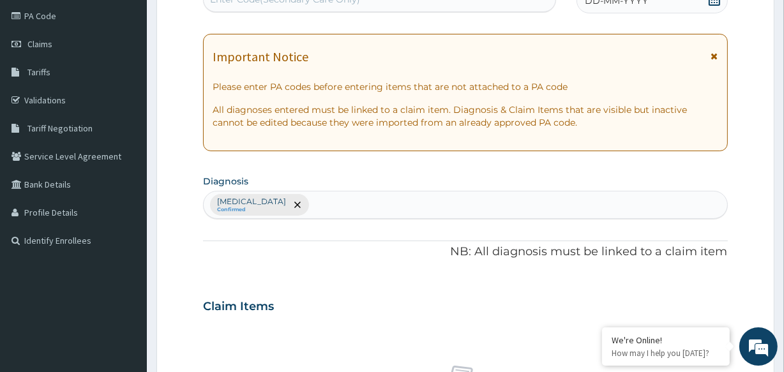
click at [343, 204] on div "Stress, not elsewhere classified Confirmed" at bounding box center [465, 205] width 524 height 28
click at [345, 202] on div "Stress, not elsewhere classified Confirmed" at bounding box center [465, 205] width 524 height 28
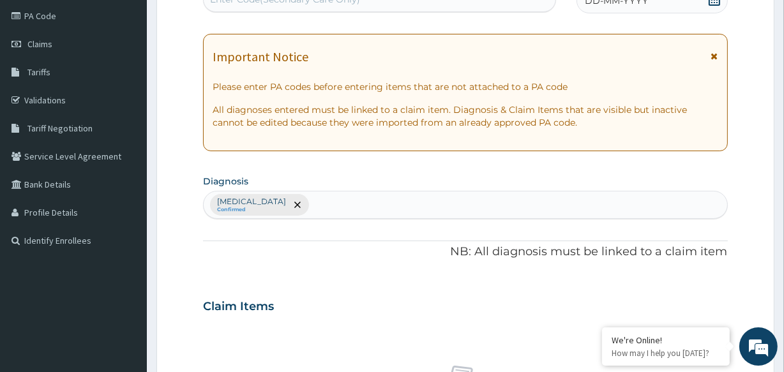
click at [345, 202] on div "Stress, not elsewhere classified Confirmed" at bounding box center [465, 205] width 524 height 28
click at [715, 52] on icon at bounding box center [714, 56] width 7 height 9
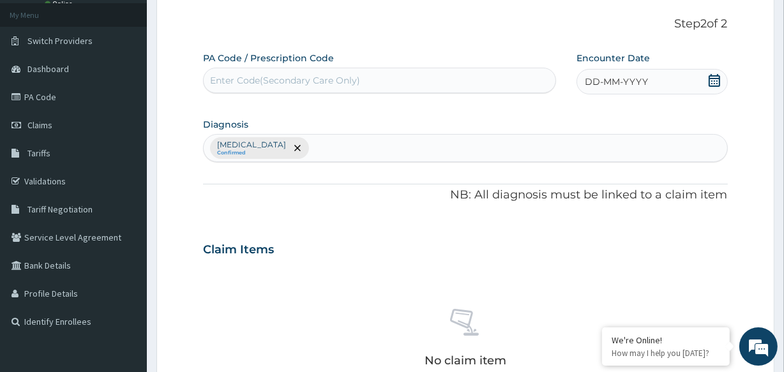
scroll to position [0, 0]
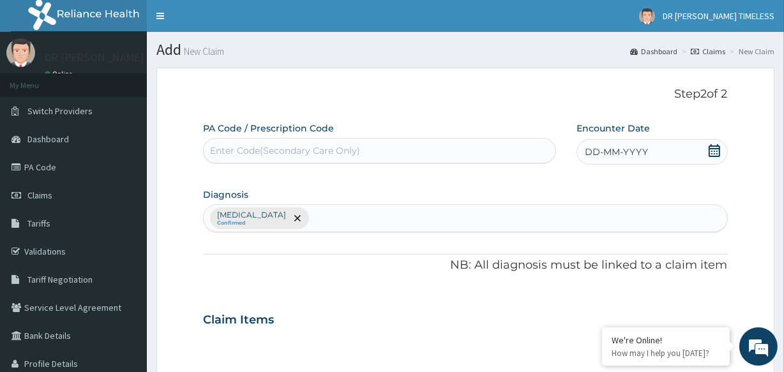
click at [345, 216] on div "Stress, not elsewhere classified Confirmed" at bounding box center [465, 218] width 524 height 28
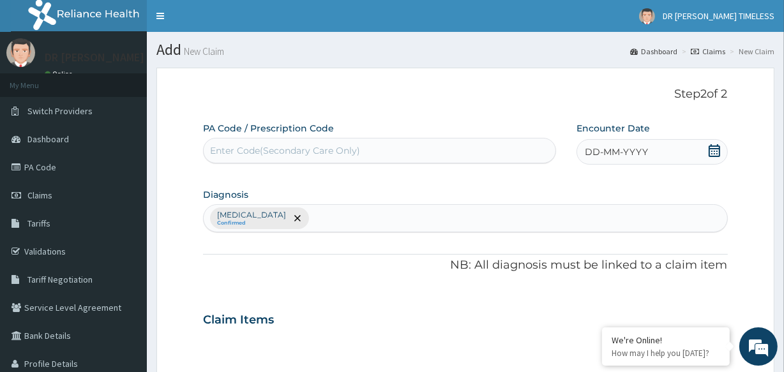
click at [345, 216] on div "Stress, not elsewhere classified Confirmed" at bounding box center [465, 218] width 524 height 28
drag, startPoint x: 345, startPoint y: 216, endPoint x: 278, endPoint y: 223, distance: 66.8
click at [278, 223] on div "Stress, not elsewhere classified Confirmed" at bounding box center [465, 218] width 524 height 28
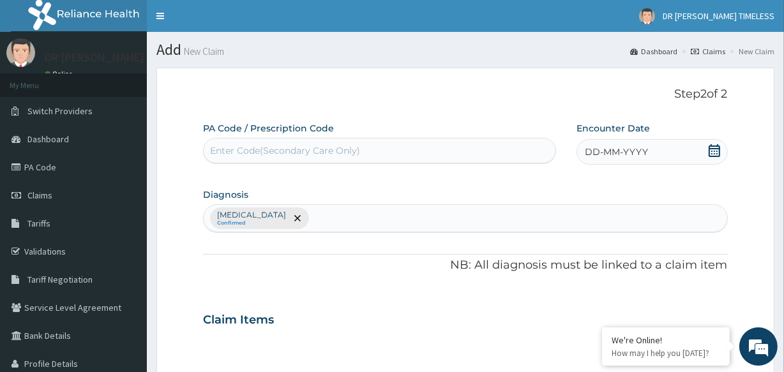
click at [232, 219] on div "Stress, not elsewhere classified Confirmed" at bounding box center [465, 218] width 524 height 28
click at [345, 218] on div "Stress, not elsewhere classified Confirmed" at bounding box center [465, 218] width 524 height 28
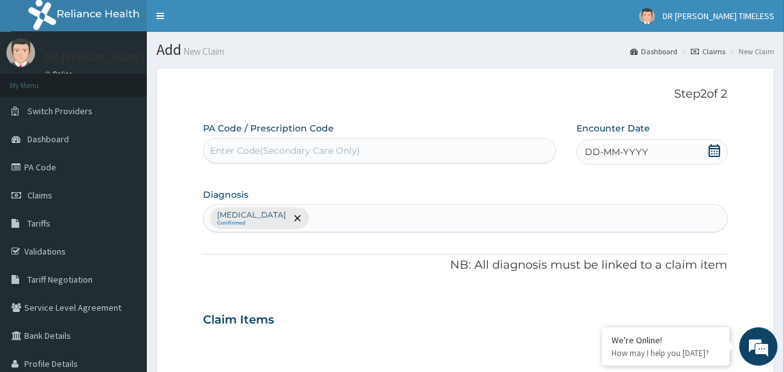
click at [345, 218] on div "Stress, not elsewhere classified Confirmed" at bounding box center [465, 218] width 524 height 28
click at [282, 148] on div "Enter Code(Secondary Care Only)" at bounding box center [285, 150] width 150 height 13
paste input "BZC/10002/A"
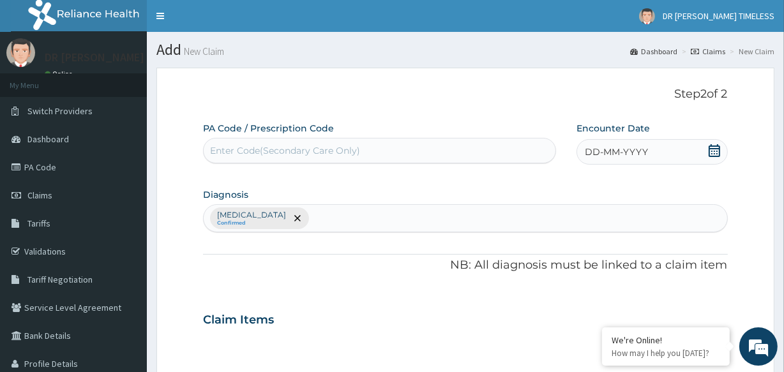
type input "BZC/10002/A"
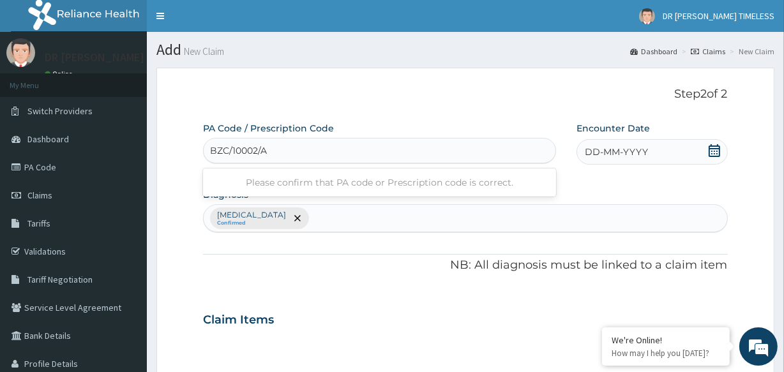
click at [257, 154] on input "BZC/10002/A" at bounding box center [239, 150] width 59 height 13
click at [263, 147] on input "BZC/10002/A" at bounding box center [239, 150] width 59 height 13
drag, startPoint x: 268, startPoint y: 148, endPoint x: 192, endPoint y: 147, distance: 76.0
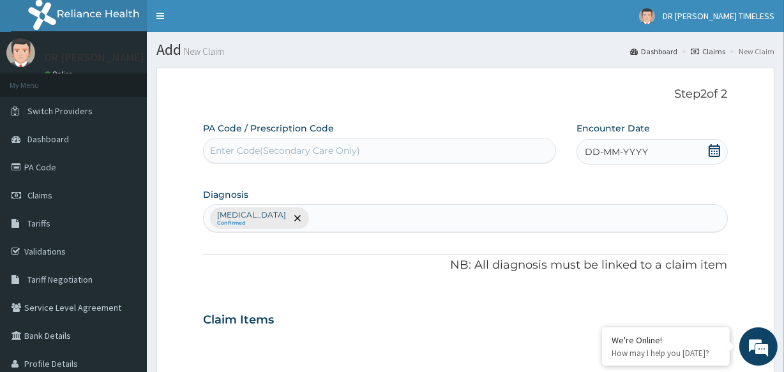
paste input "PA/EDE78C"
type input "PA/EDE78C"
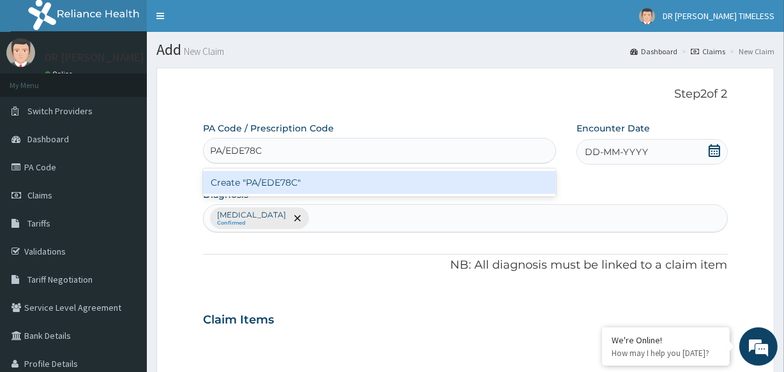
click at [321, 185] on div "Create "PA/EDE78C"" at bounding box center [379, 182] width 352 height 23
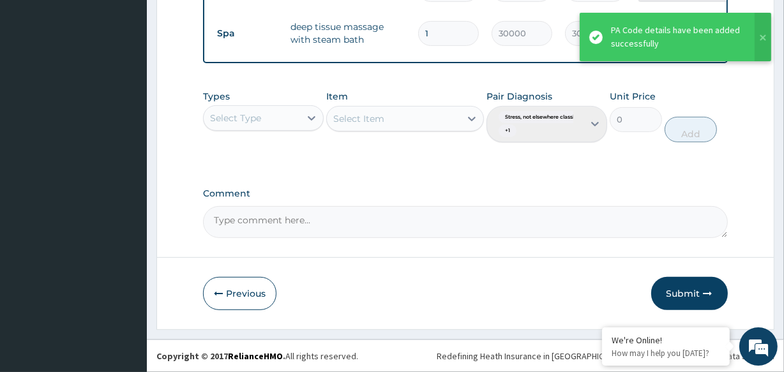
scroll to position [412, 0]
click at [679, 294] on button "Submit" at bounding box center [689, 293] width 77 height 33
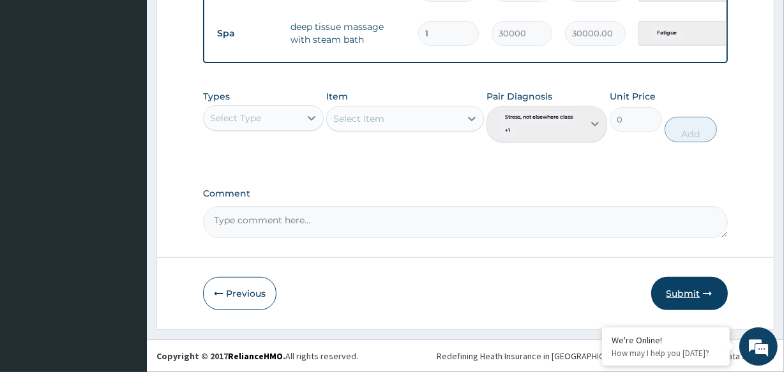
click at [679, 294] on button "Submit" at bounding box center [689, 293] width 77 height 33
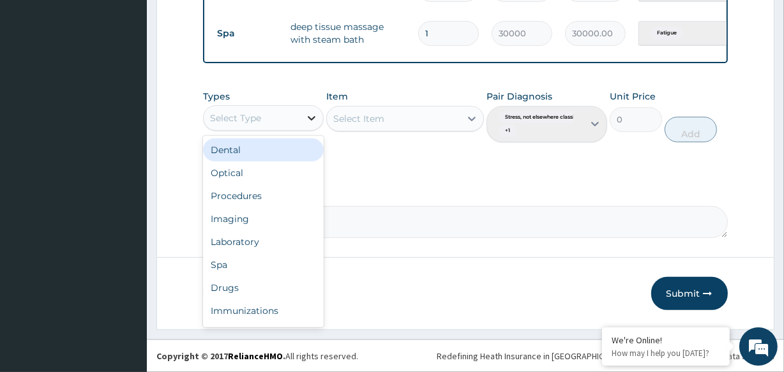
click at [312, 116] on icon at bounding box center [311, 118] width 13 height 13
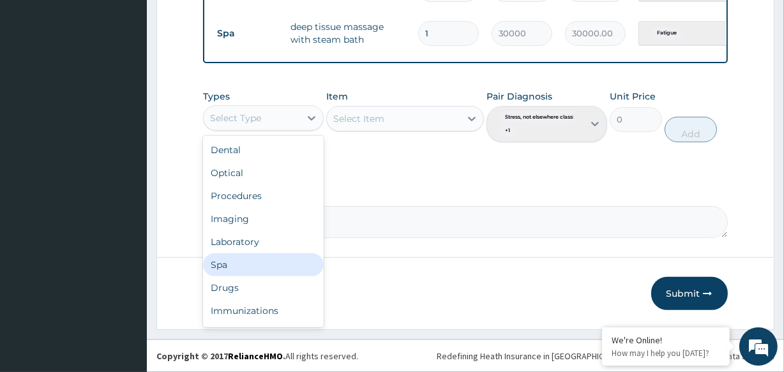
click at [255, 267] on div "Spa" at bounding box center [263, 264] width 121 height 23
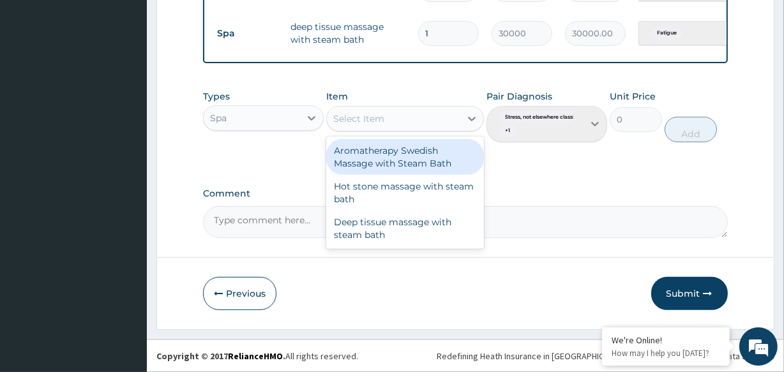
click at [468, 117] on icon at bounding box center [472, 119] width 8 height 4
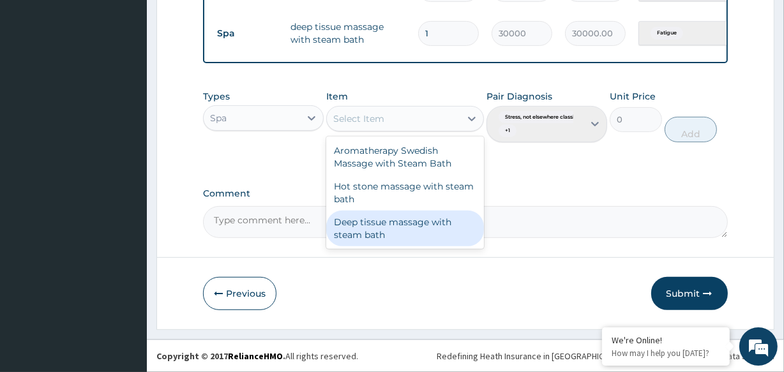
click at [408, 239] on div "Deep tissue massage with steam bath" at bounding box center [404, 229] width 157 height 36
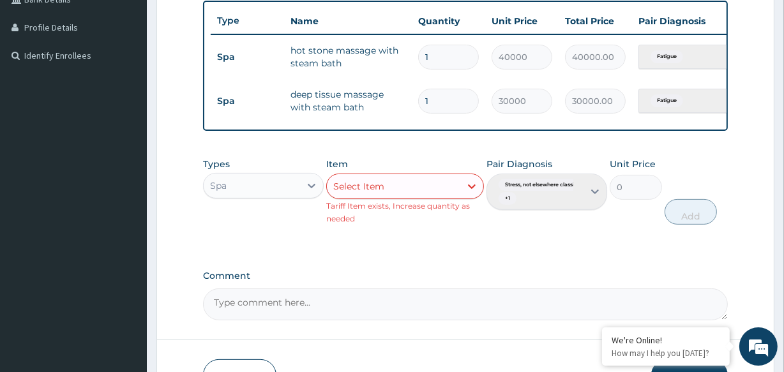
scroll to position [333, 0]
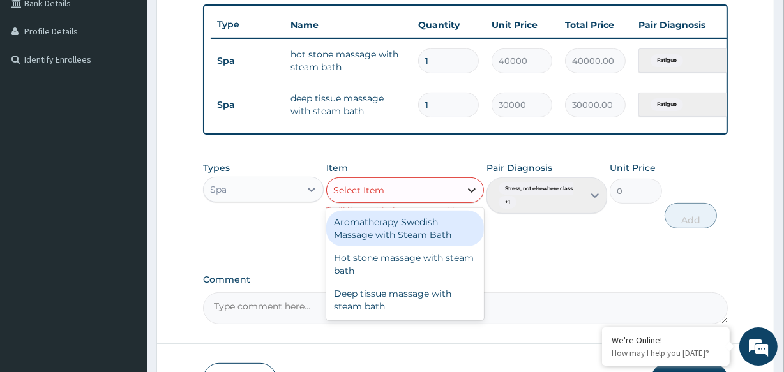
click at [472, 197] on icon at bounding box center [471, 190] width 13 height 13
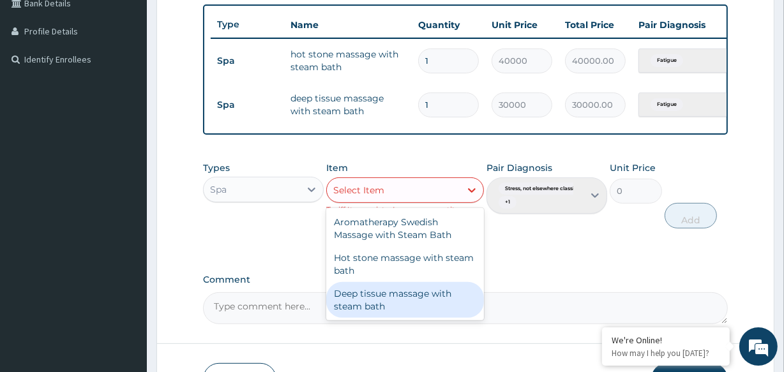
click at [404, 313] on div "Deep tissue massage with steam bath" at bounding box center [404, 300] width 157 height 36
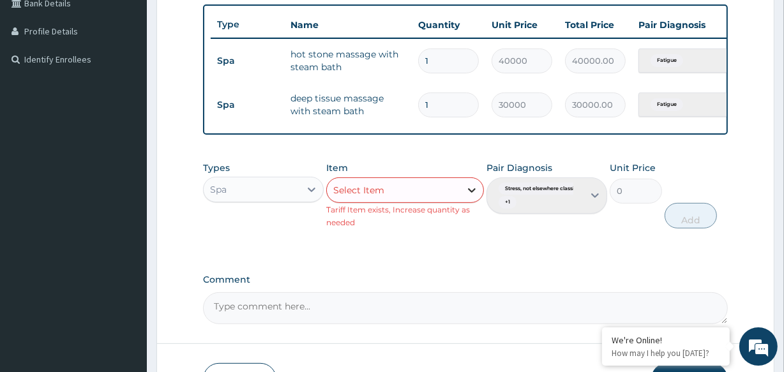
click at [474, 193] on icon at bounding box center [472, 190] width 8 height 4
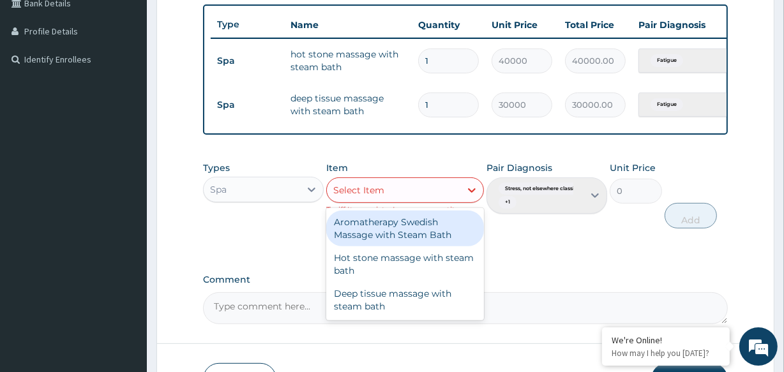
click at [420, 237] on div "Aromatherapy Swedish Massage with Steam Bath" at bounding box center [404, 229] width 157 height 36
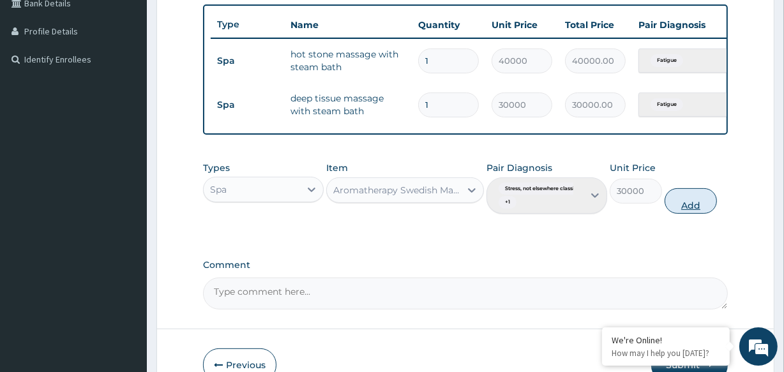
click at [699, 211] on button "Add" at bounding box center [691, 201] width 52 height 26
type input "0"
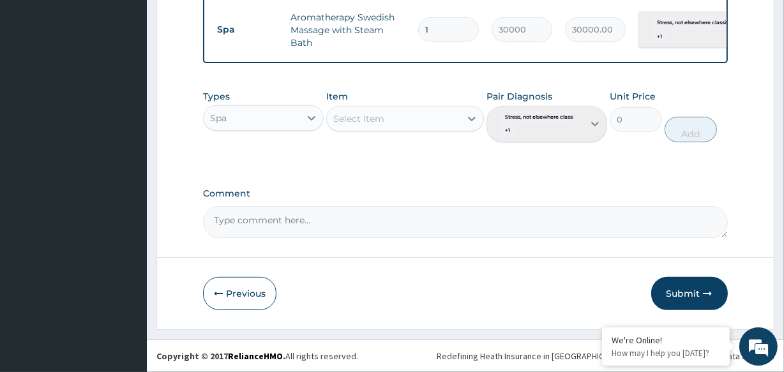
scroll to position [463, 0]
click at [309, 220] on textarea "Comment" at bounding box center [465, 222] width 524 height 32
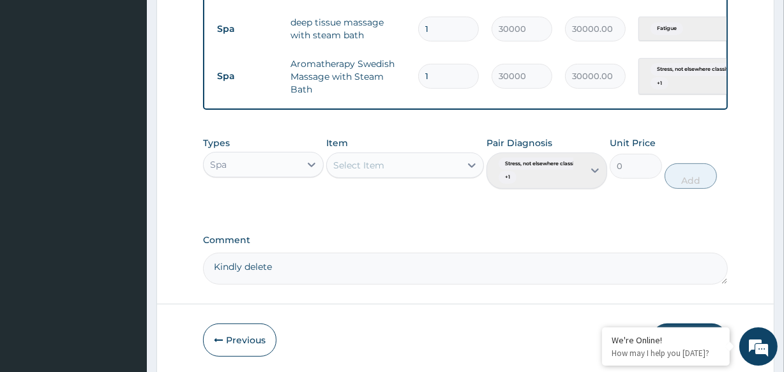
scroll to position [409, 0]
drag, startPoint x: 291, startPoint y: 64, endPoint x: 324, endPoint y: 94, distance: 44.3
click at [324, 94] on td "Aromatherapy Swedish Massage with Steam Bath" at bounding box center [348, 76] width 128 height 51
copy td "Aromatherapy Swedish Massage with Steam Bath"
click at [301, 273] on textarea "Kindly delete" at bounding box center [465, 269] width 524 height 32
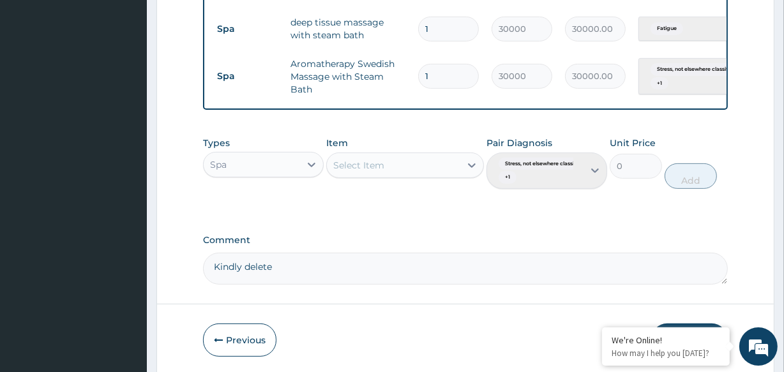
paste textarea "Aromatherapy Swedish Massage with Steam Bath"
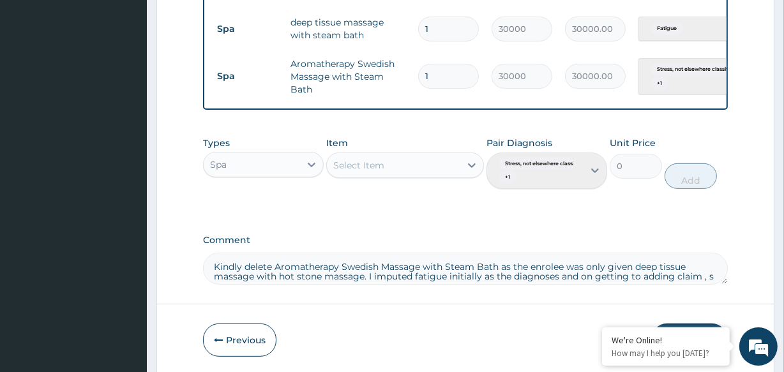
scroll to position [6, 0]
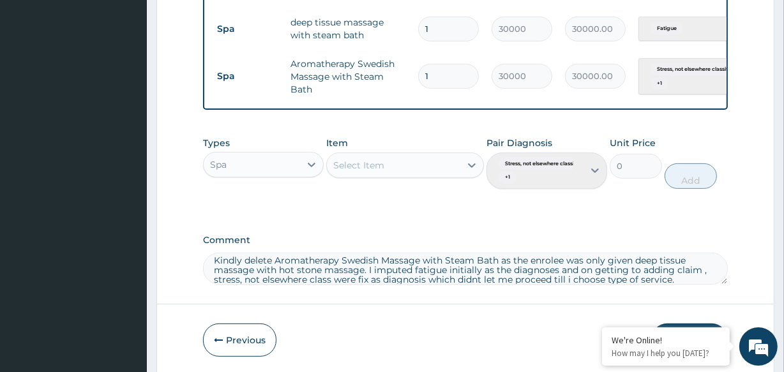
click at [471, 285] on textarea "Kindly delete Aromatherapy Swedish Massage with Steam Bath as the enrolee was o…" at bounding box center [465, 269] width 524 height 32
click at [543, 267] on textarea "Kindly delete Aromatherapy Swedish Massage with Steam Bath as the enrolee was o…" at bounding box center [465, 269] width 524 height 32
click at [677, 285] on textarea "Kindly delete Aromatherapy Swedish Massage with Steam Bath as the enrollee was …" at bounding box center [465, 269] width 524 height 32
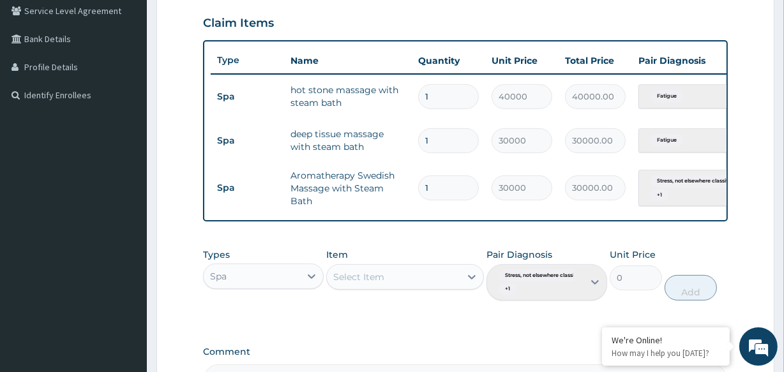
scroll to position [296, 0]
type textarea "Kindly delete Aromatherapy Swedish Massage with Steam Bath as the enrollee was …"
click at [419, 101] on input "1" at bounding box center [448, 97] width 61 height 25
click at [529, 202] on td "30000" at bounding box center [521, 189] width 73 height 38
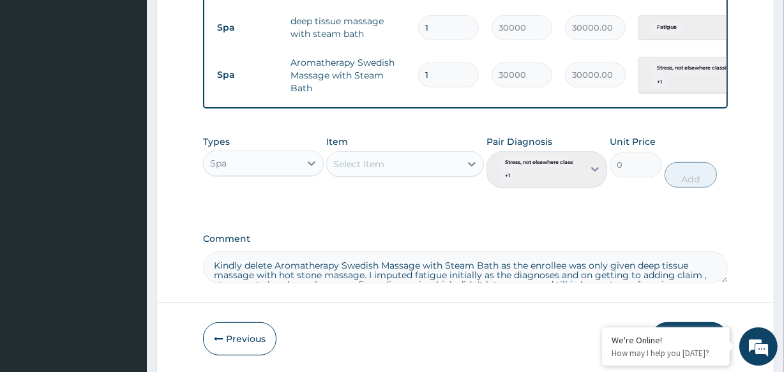
scroll to position [463, 0]
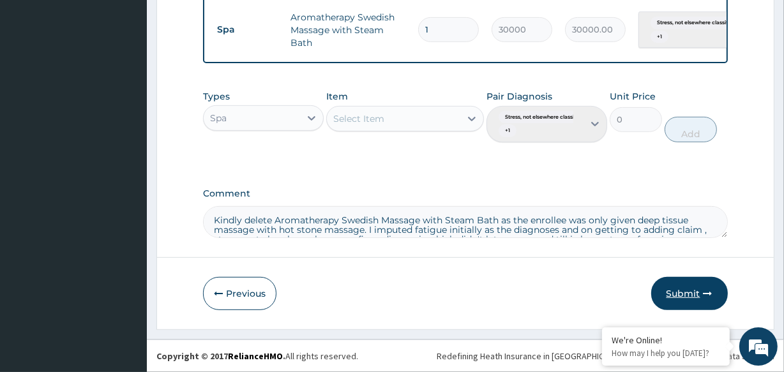
click at [675, 292] on button "Submit" at bounding box center [689, 293] width 77 height 33
